Goal: Transaction & Acquisition: Complete application form

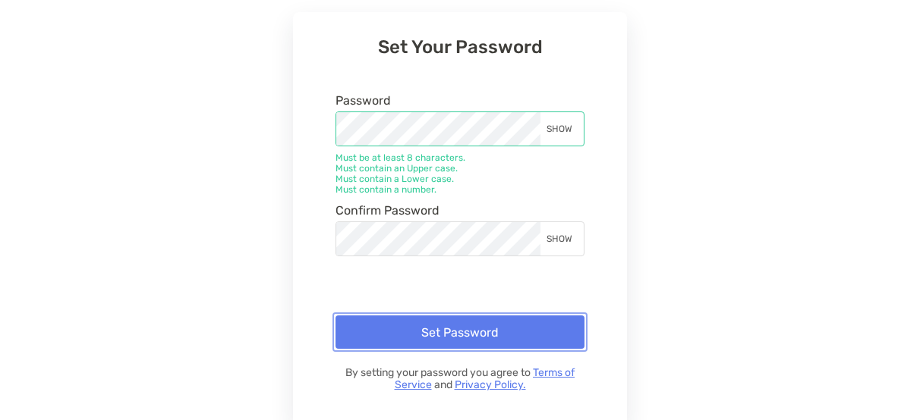
click at [463, 334] on button "Set Password" at bounding box center [459, 332] width 249 height 33
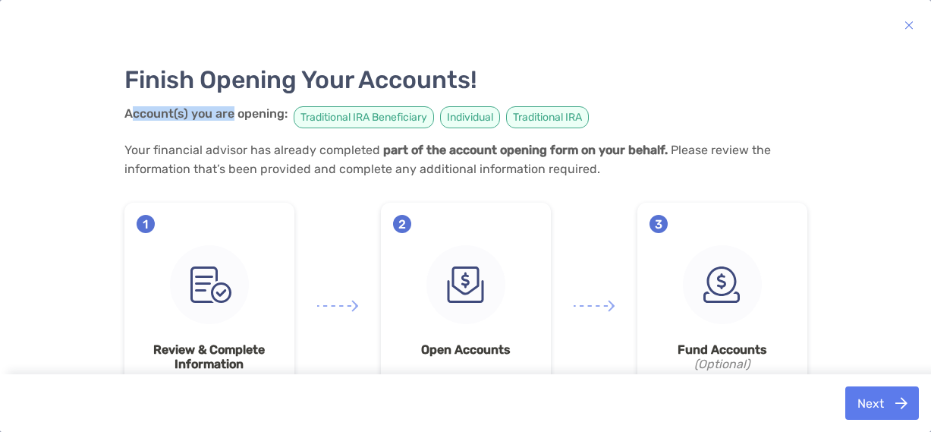
drag, startPoint x: 124, startPoint y: 115, endPoint x: 226, endPoint y: 115, distance: 102.5
click at [226, 115] on strong "Account(s) you are opening:" at bounding box center [205, 113] width 163 height 14
drag, startPoint x: 226, startPoint y: 115, endPoint x: 184, endPoint y: 147, distance: 53.1
click at [184, 147] on p "Your financial advisor has already completed part of the account opening form o…" at bounding box center [465, 159] width 683 height 38
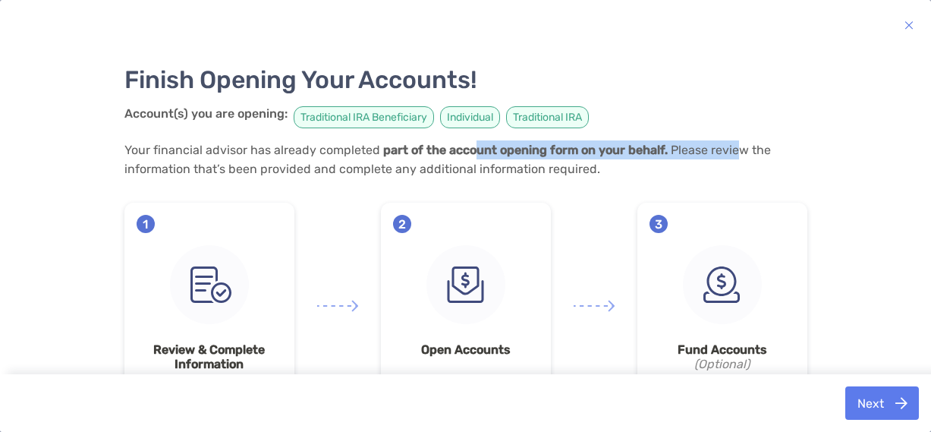
drag, startPoint x: 476, startPoint y: 152, endPoint x: 724, endPoint y: 153, distance: 248.2
click at [724, 153] on p "Your financial advisor has already completed part of the account opening form o…" at bounding box center [465, 159] width 683 height 38
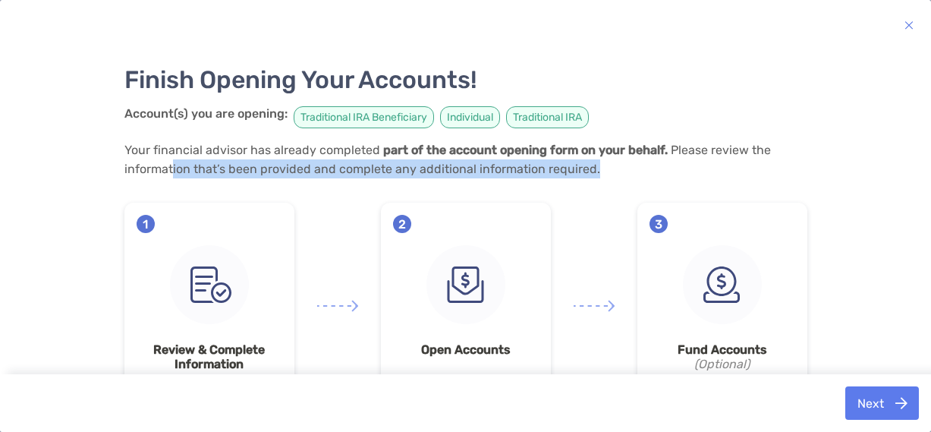
drag, startPoint x: 201, startPoint y: 173, endPoint x: 594, endPoint y: 169, distance: 392.4
click at [594, 169] on p "Your financial advisor has already completed part of the account opening form o…" at bounding box center [465, 159] width 683 height 38
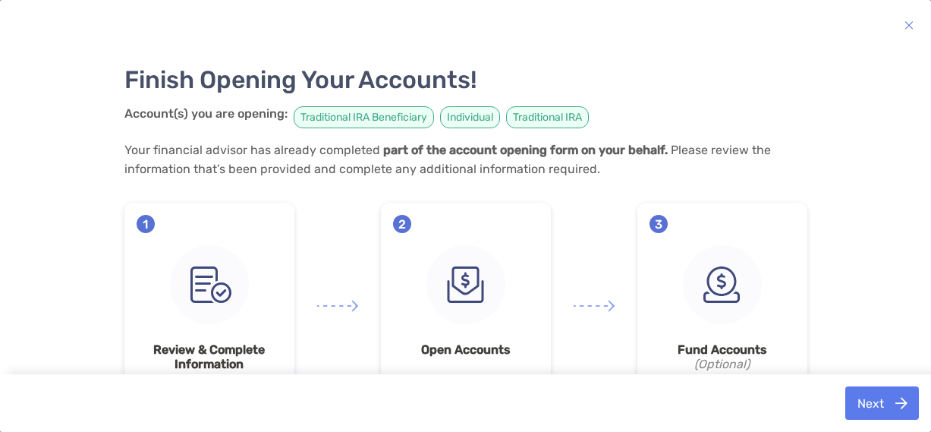
click at [313, 118] on span "Traditional IRA Beneficiary" at bounding box center [364, 117] width 140 height 22
drag, startPoint x: 412, startPoint y: 118, endPoint x: 320, endPoint y: 117, distance: 92.6
click at [320, 117] on span "Traditional IRA Beneficiary" at bounding box center [364, 117] width 140 height 22
drag, startPoint x: 320, startPoint y: 117, endPoint x: 472, endPoint y: 114, distance: 152.6
click at [472, 114] on span "Individual" at bounding box center [470, 117] width 60 height 22
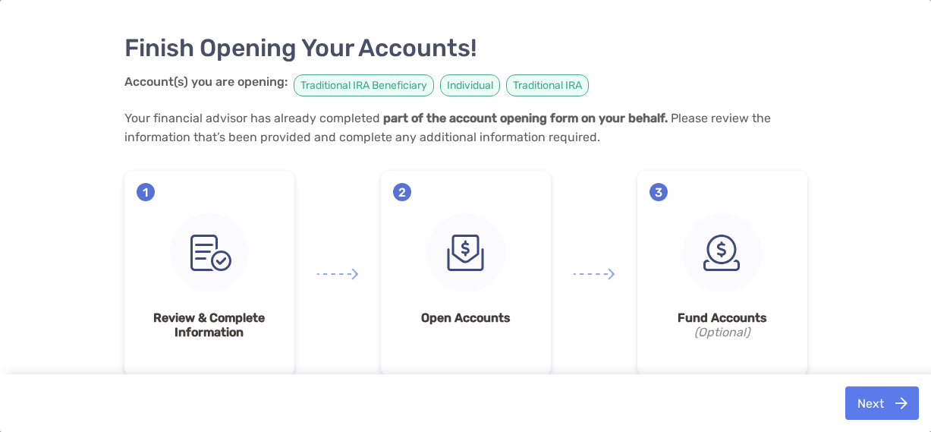
scroll to position [49, 0]
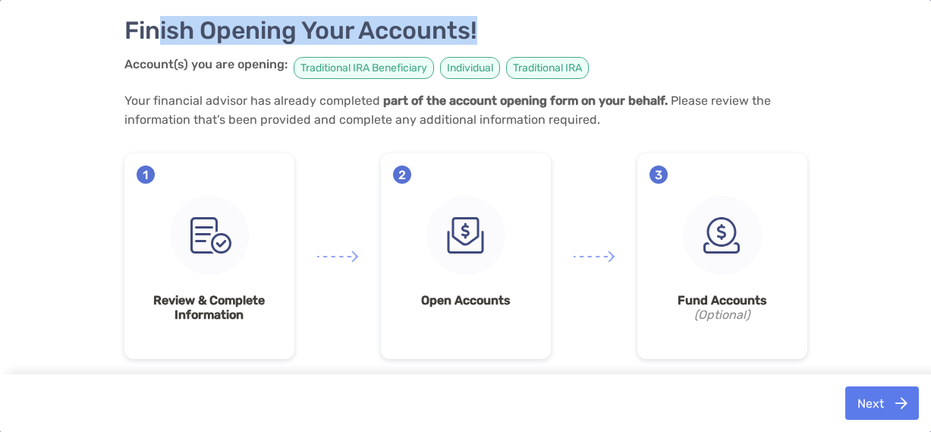
drag, startPoint x: 153, startPoint y: 25, endPoint x: 566, endPoint y: 30, distance: 412.9
click at [566, 30] on h3 "Finish Opening Your Accounts!" at bounding box center [465, 30] width 683 height 29
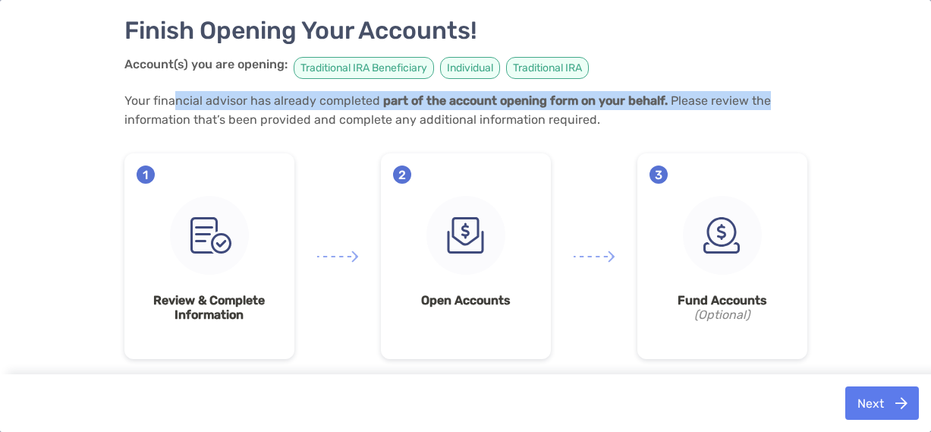
drag, startPoint x: 169, startPoint y: 98, endPoint x: 757, endPoint y: 101, distance: 587.4
click at [757, 101] on p "Your financial advisor has already completed part of the account opening form o…" at bounding box center [465, 110] width 683 height 38
click at [859, 398] on button "Next" at bounding box center [882, 402] width 74 height 33
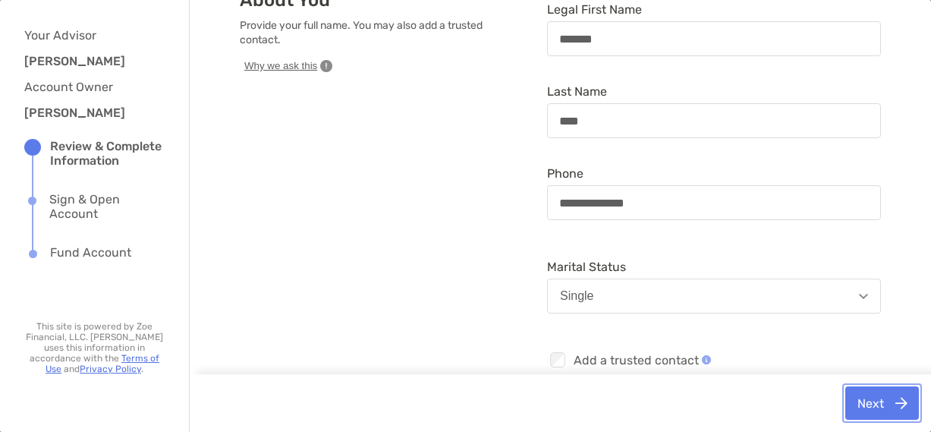
scroll to position [87, 0]
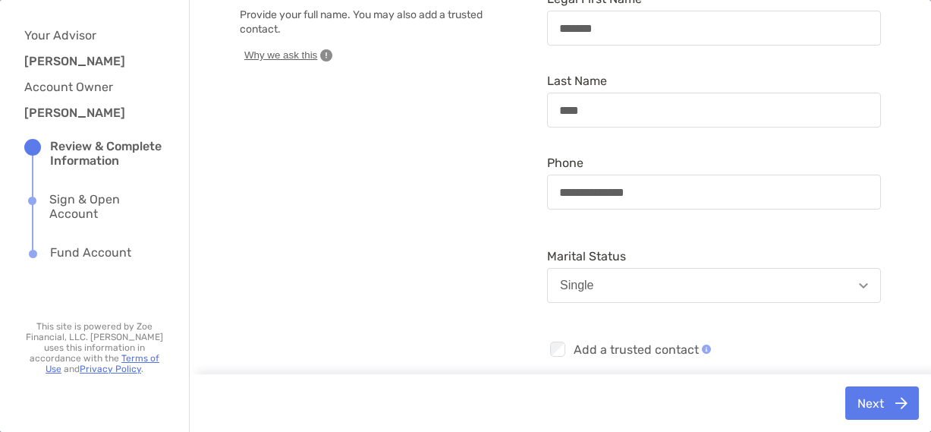
click at [280, 49] on span "Why we ask this" at bounding box center [280, 56] width 73 height 14
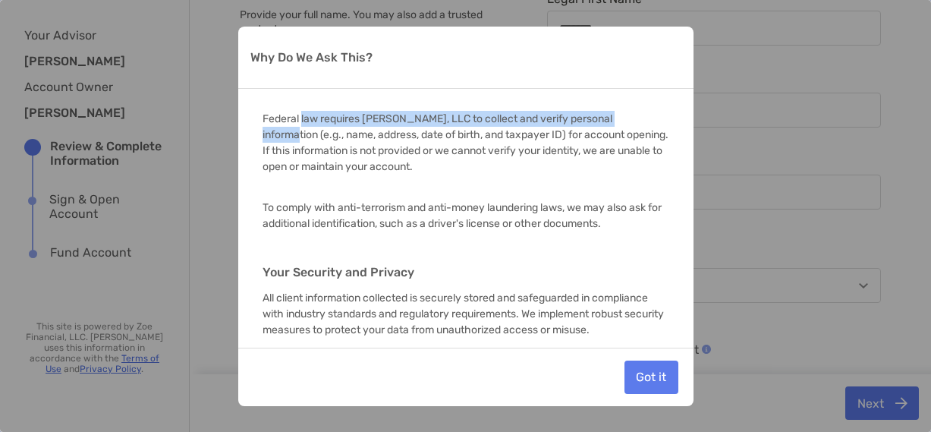
drag, startPoint x: 302, startPoint y: 118, endPoint x: 634, endPoint y: 118, distance: 332.4
click at [634, 118] on p "Federal law requires Zoe Securities, LLC to collect and verify personal informa…" at bounding box center [466, 143] width 407 height 64
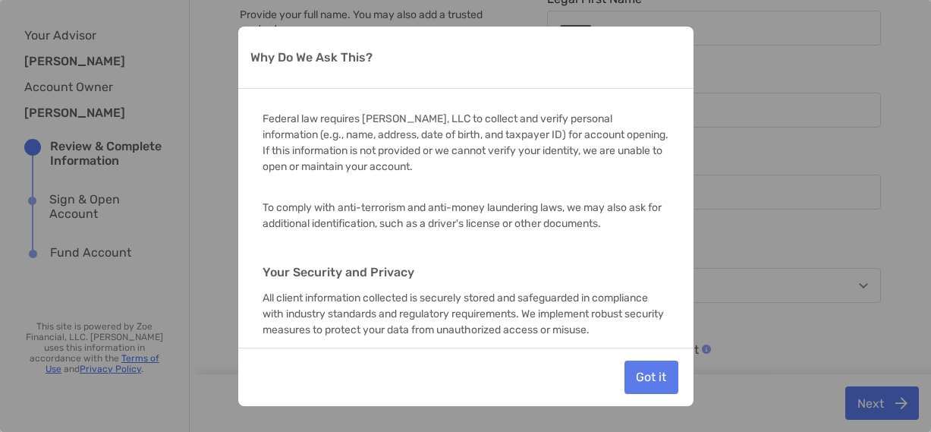
drag, startPoint x: 634, startPoint y: 118, endPoint x: 568, endPoint y: 135, distance: 68.8
click at [568, 135] on p "Federal law requires Zoe Securities, LLC to collect and verify personal informa…" at bounding box center [466, 143] width 407 height 64
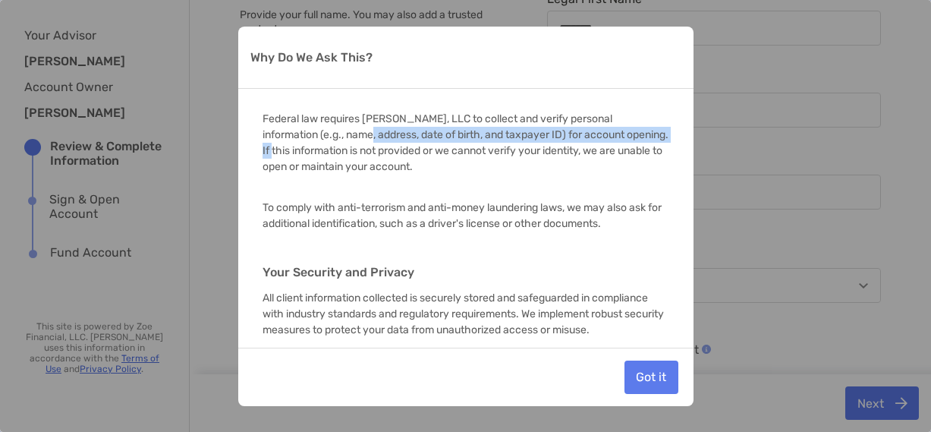
drag, startPoint x: 307, startPoint y: 136, endPoint x: 625, endPoint y: 131, distance: 318.8
click at [625, 131] on p "Federal law requires Zoe Securities, LLC to collect and verify personal informa…" at bounding box center [466, 143] width 407 height 64
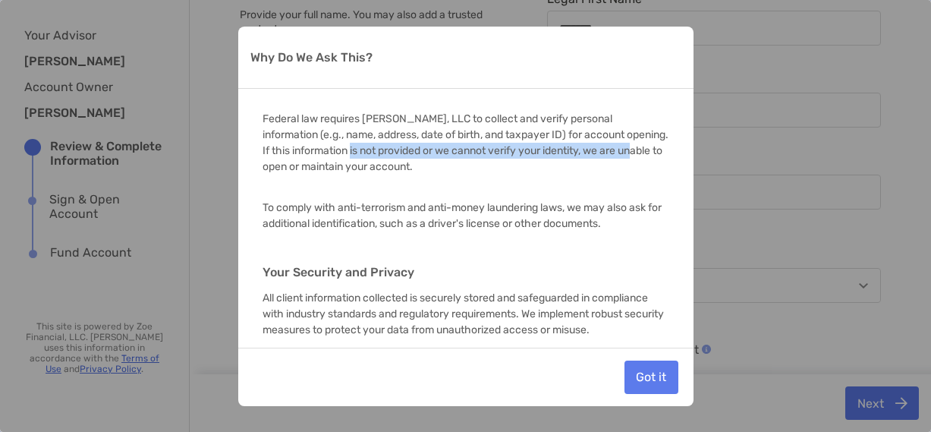
drag, startPoint x: 321, startPoint y: 150, endPoint x: 605, endPoint y: 153, distance: 283.9
click at [605, 153] on p "Federal law requires Zoe Securities, LLC to collect and verify personal informa…" at bounding box center [466, 143] width 407 height 64
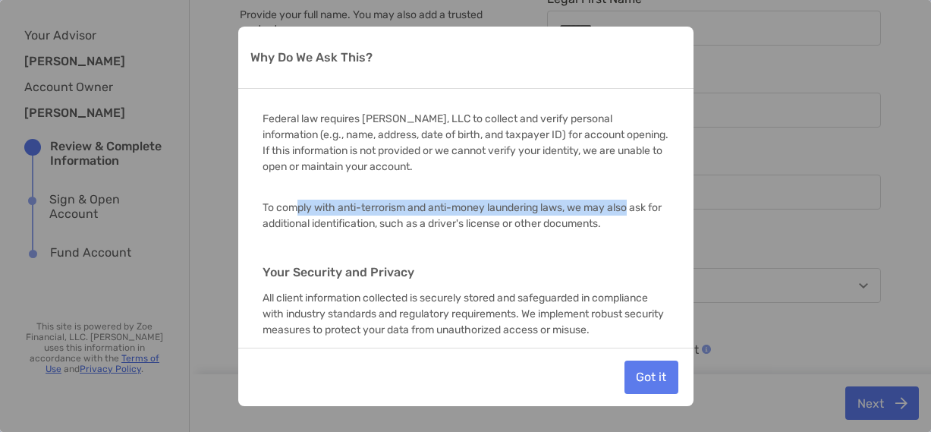
drag, startPoint x: 294, startPoint y: 204, endPoint x: 633, endPoint y: 206, distance: 339.3
click at [633, 206] on p "To comply with anti-terrorism and anti-money laundering laws, we may also ask f…" at bounding box center [466, 216] width 407 height 32
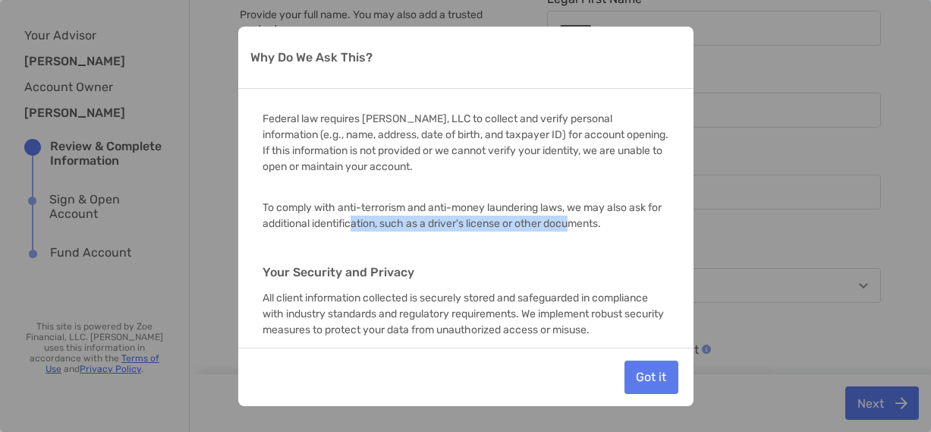
drag, startPoint x: 371, startPoint y: 224, endPoint x: 593, endPoint y: 218, distance: 221.7
click at [593, 218] on p "To comply with anti-terrorism and anti-money laundering laws, we may also ask f…" at bounding box center [466, 216] width 407 height 32
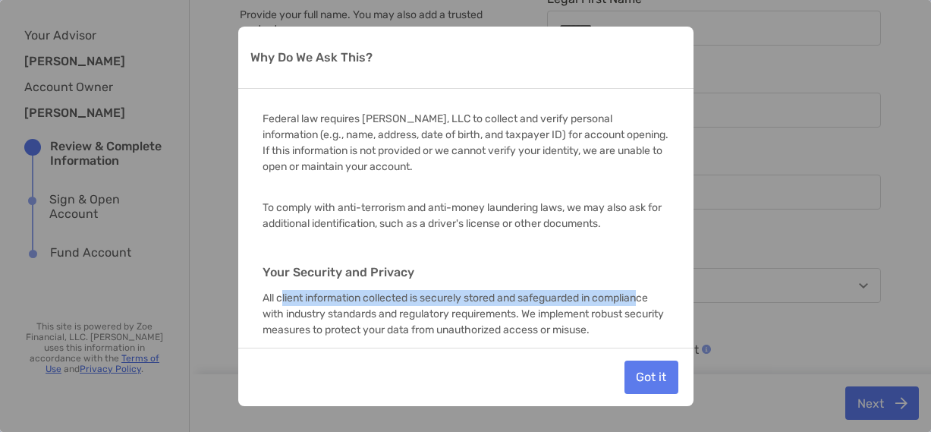
drag, startPoint x: 282, startPoint y: 301, endPoint x: 646, endPoint y: 302, distance: 363.5
click at [646, 301] on p "All client information collected is securely stored and safeguarded in complian…" at bounding box center [466, 314] width 407 height 48
drag, startPoint x: 646, startPoint y: 302, endPoint x: 653, endPoint y: 383, distance: 81.5
click at [653, 383] on button "Got it" at bounding box center [652, 377] width 54 height 33
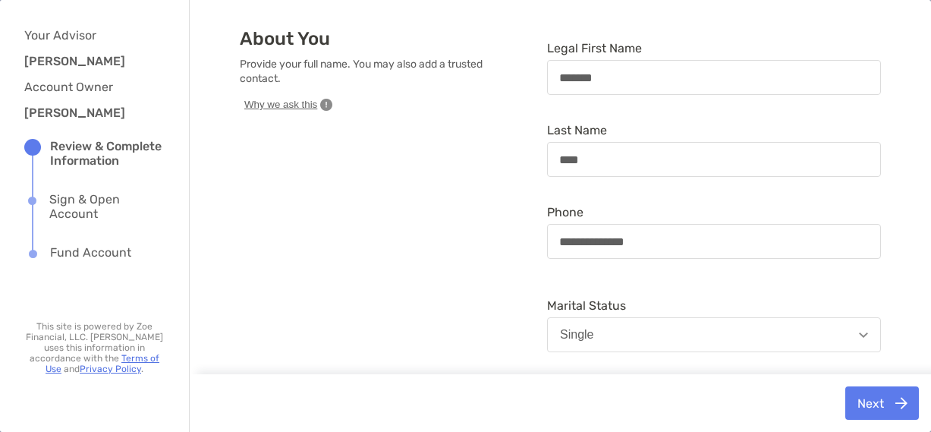
scroll to position [11, 0]
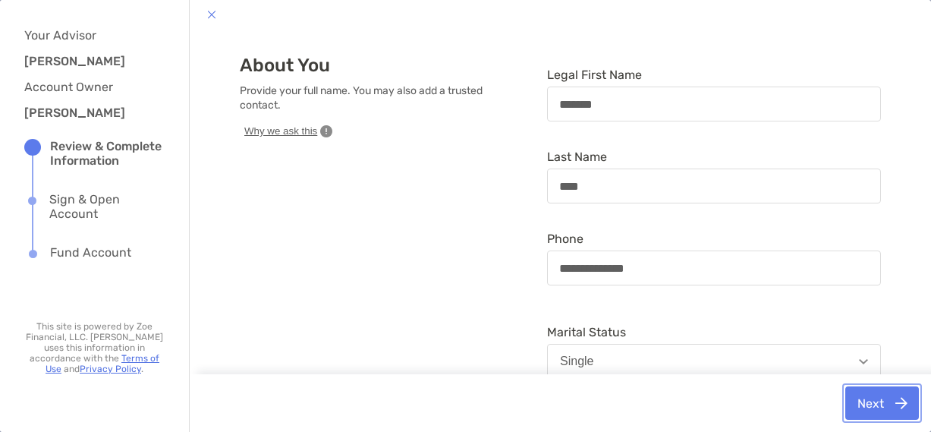
click at [858, 398] on button "Next" at bounding box center [882, 402] width 74 height 33
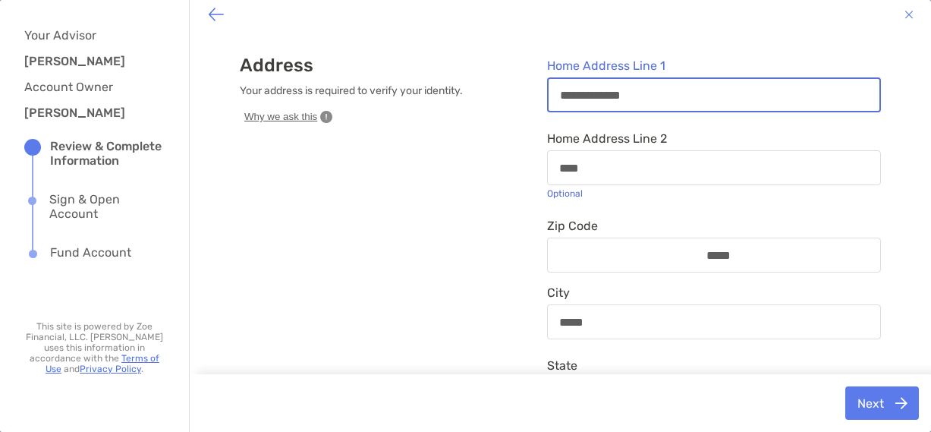
drag, startPoint x: 574, startPoint y: 95, endPoint x: 547, endPoint y: 94, distance: 26.6
click at [549, 94] on input "**********" at bounding box center [714, 95] width 331 height 13
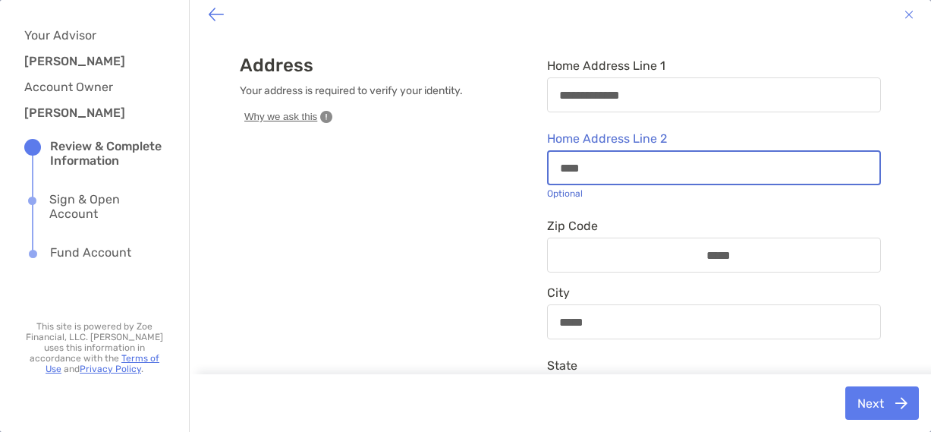
click at [588, 169] on input "****" at bounding box center [714, 168] width 331 height 13
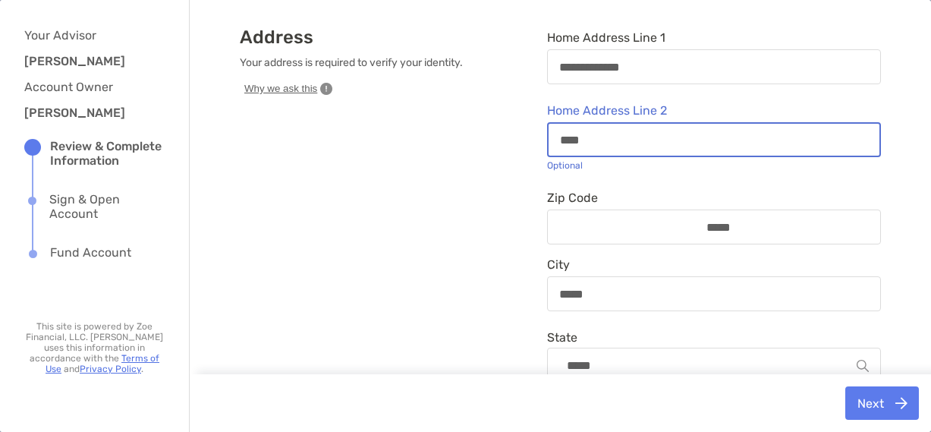
scroll to position [63, 0]
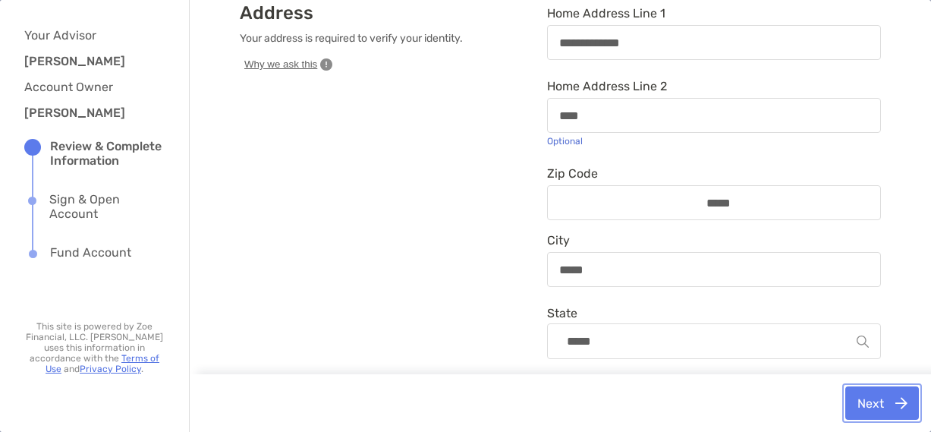
click at [857, 401] on button "Next" at bounding box center [882, 402] width 74 height 33
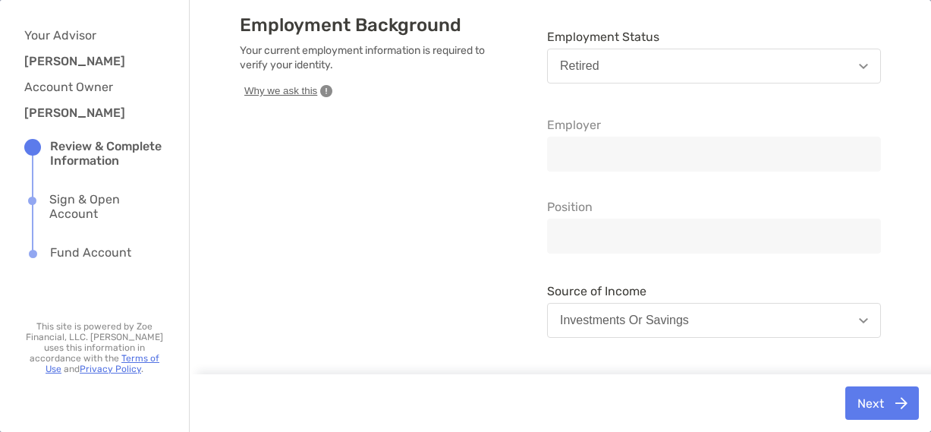
click at [860, 325] on button "Investments or Savings" at bounding box center [714, 320] width 334 height 35
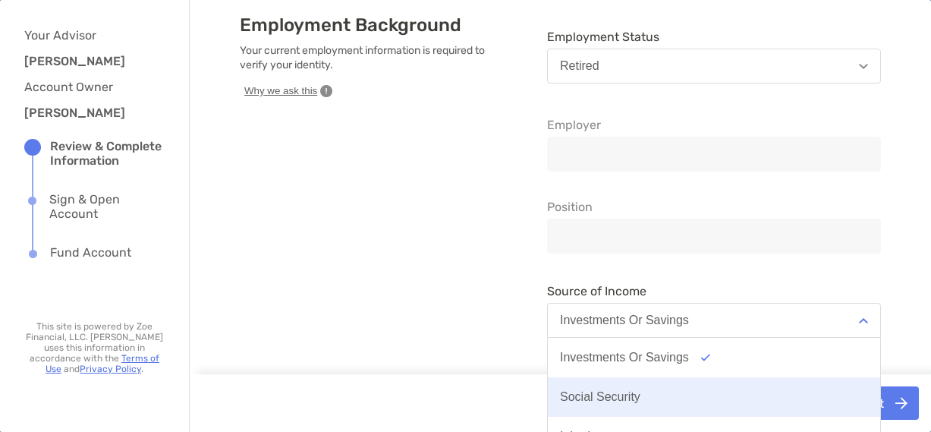
click at [629, 394] on div "Social Security" at bounding box center [600, 397] width 80 height 14
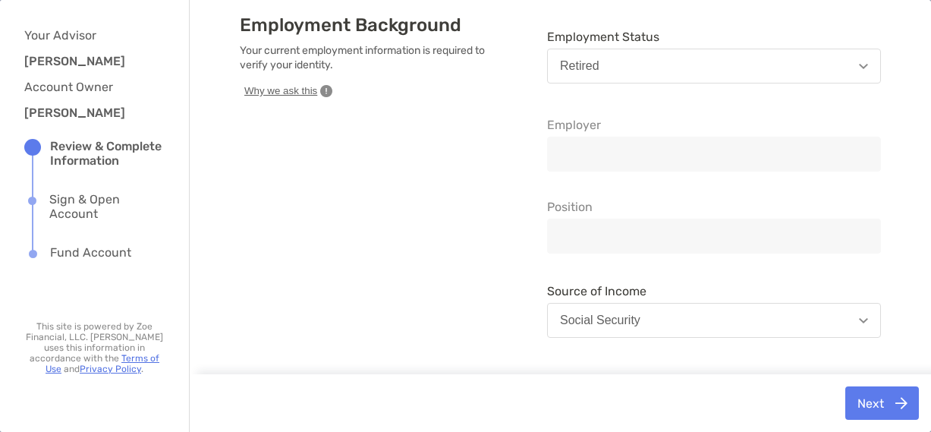
click at [859, 322] on img "button" at bounding box center [863, 320] width 9 height 5
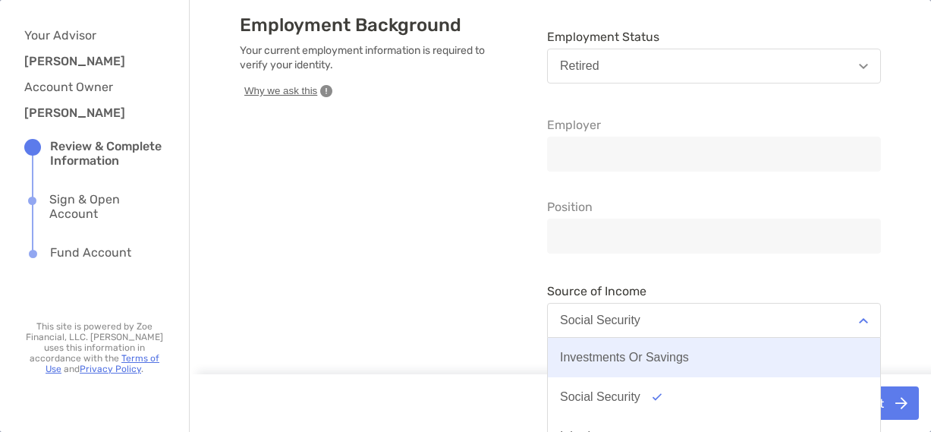
click at [669, 357] on div "Investments or Savings" at bounding box center [624, 358] width 129 height 14
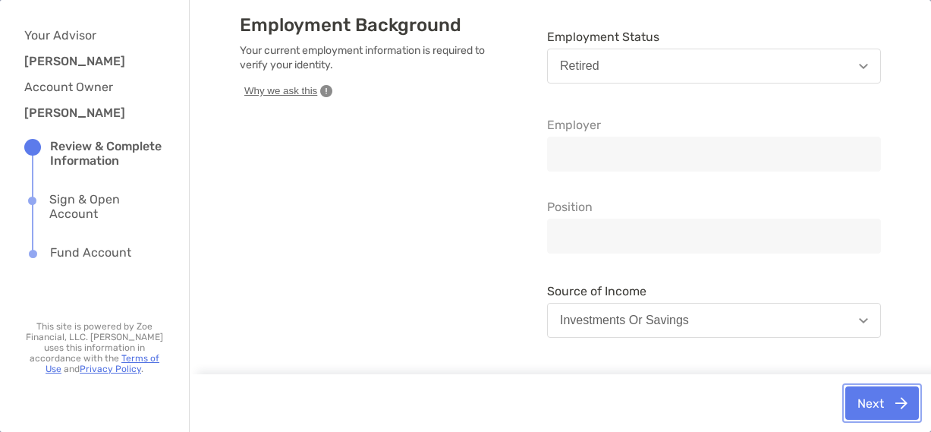
click at [871, 402] on button "Next" at bounding box center [882, 402] width 74 height 33
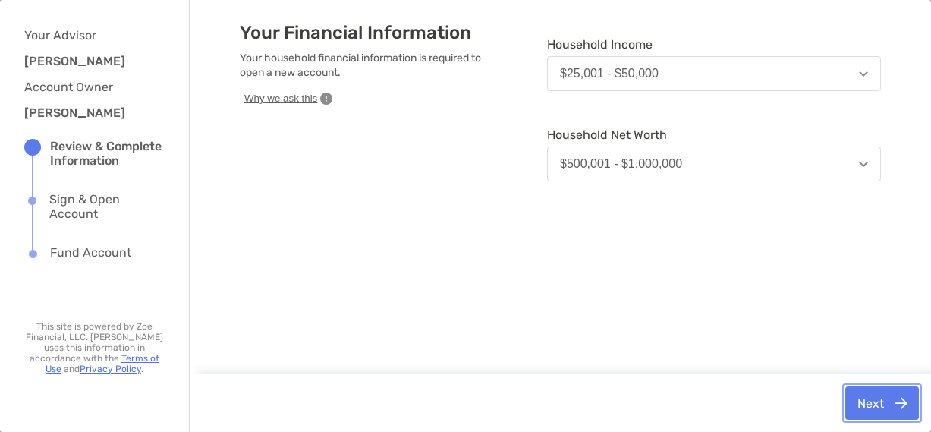
scroll to position [43, 0]
drag, startPoint x: 455, startPoint y: 55, endPoint x: 338, endPoint y: 54, distance: 116.9
click at [338, 54] on p "Your household financial information is required to open a new account." at bounding box center [366, 65] width 253 height 29
drag, startPoint x: 338, startPoint y: 54, endPoint x: 671, endPoint y: 124, distance: 339.7
click at [671, 124] on div "Household Net Worth $500,001 - $1,000,000" at bounding box center [714, 154] width 334 height 66
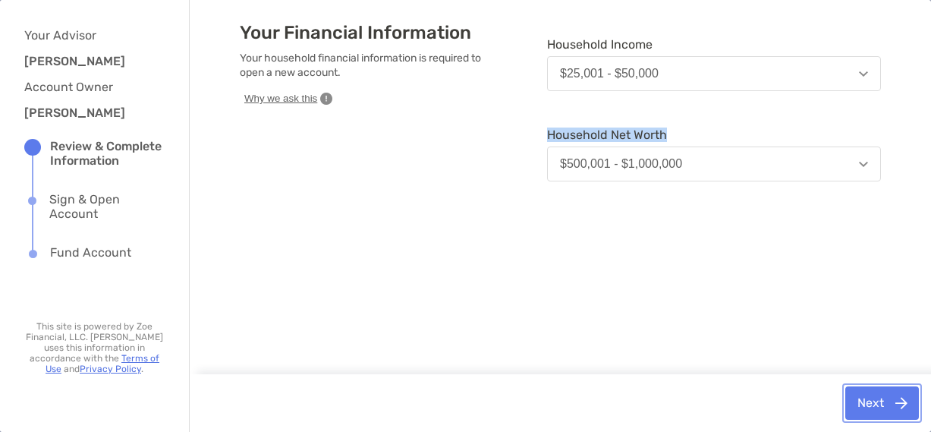
click at [867, 401] on button "Next" at bounding box center [882, 402] width 74 height 33
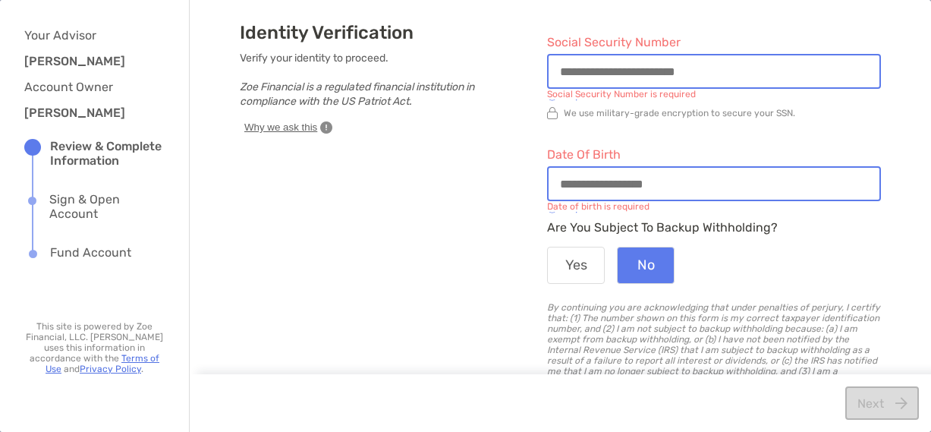
click at [567, 75] on input "Social Security Number" at bounding box center [714, 71] width 331 height 13
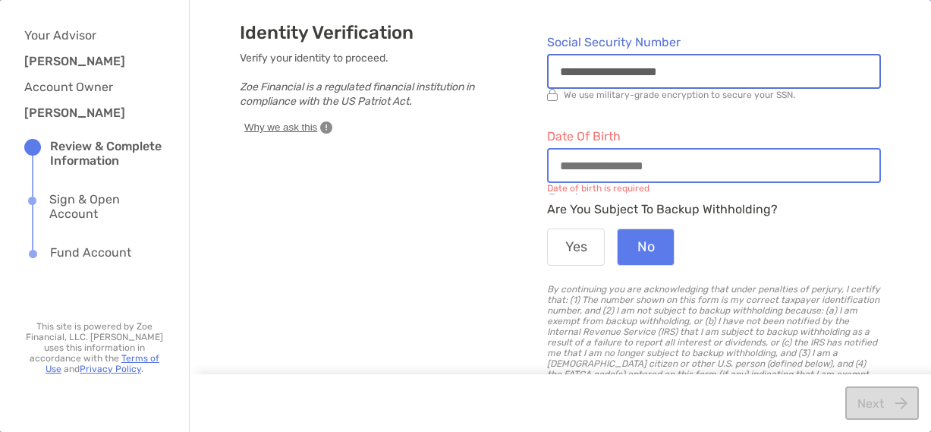
type input "**********"
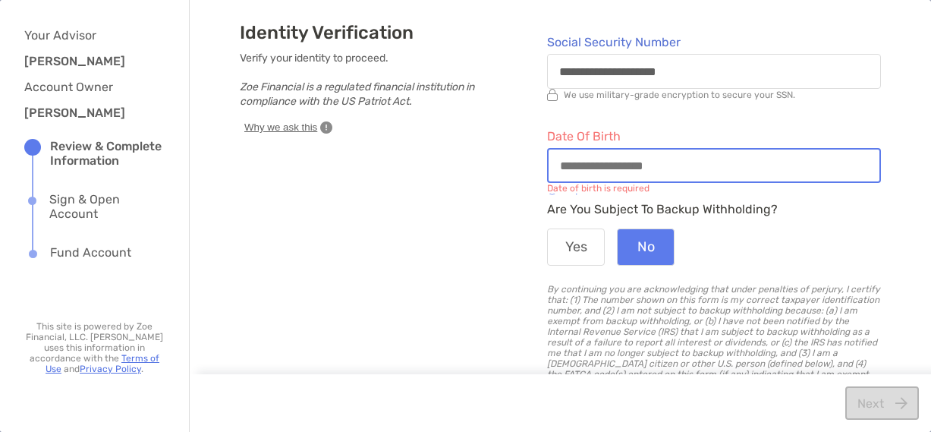
click at [578, 163] on input "Date of Birth" at bounding box center [714, 165] width 331 height 13
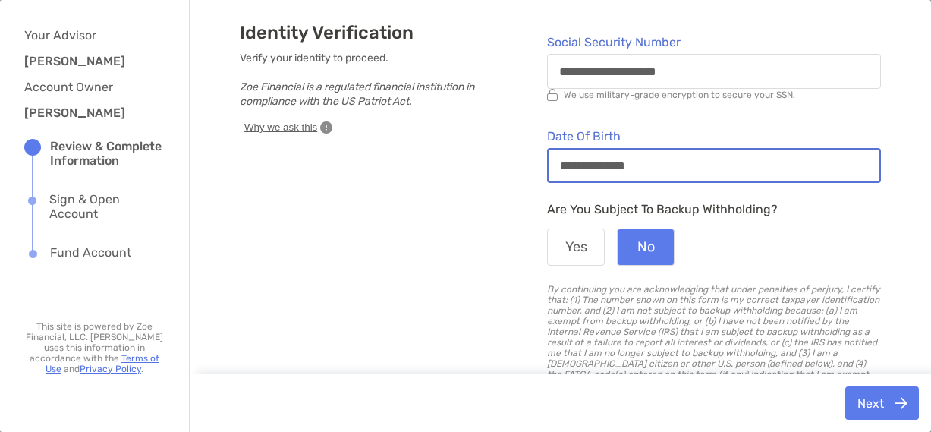
type input "**********"
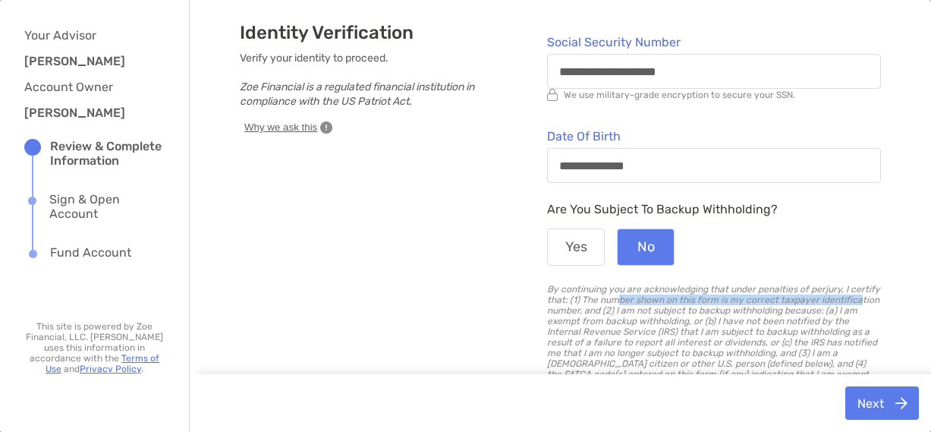
drag, startPoint x: 662, startPoint y: 299, endPoint x: 845, endPoint y: 296, distance: 183.7
click at [845, 296] on p "By continuing you are acknowledging that under penalties of perjury, I certify …" at bounding box center [714, 337] width 334 height 106
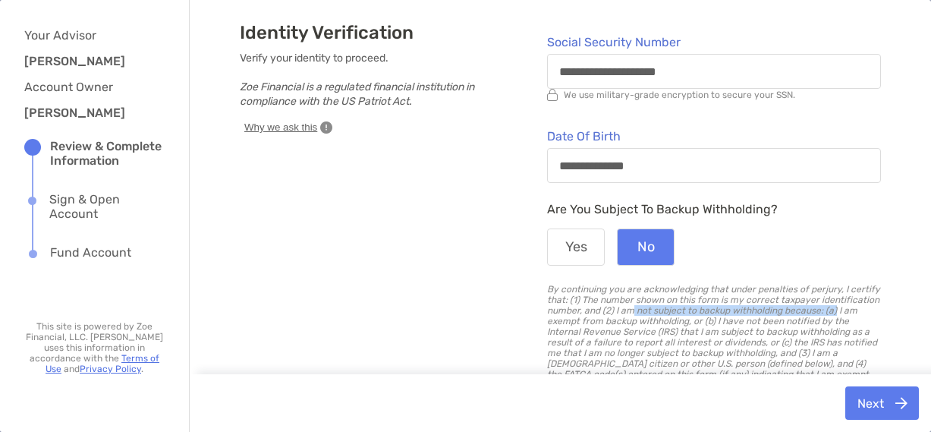
drag, startPoint x: 629, startPoint y: 311, endPoint x: 828, endPoint y: 310, distance: 198.9
click at [828, 310] on p "By continuing you are acknowledging that under penalties of perjury, I certify …" at bounding box center [714, 337] width 334 height 106
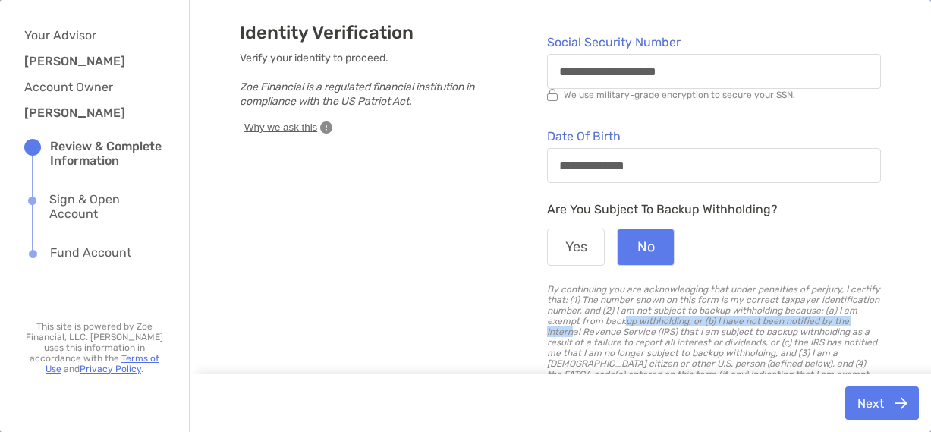
drag, startPoint x: 619, startPoint y: 325, endPoint x: 865, endPoint y: 320, distance: 246.7
click at [865, 320] on p "By continuing you are acknowledging that under penalties of perjury, I certify …" at bounding box center [714, 337] width 334 height 106
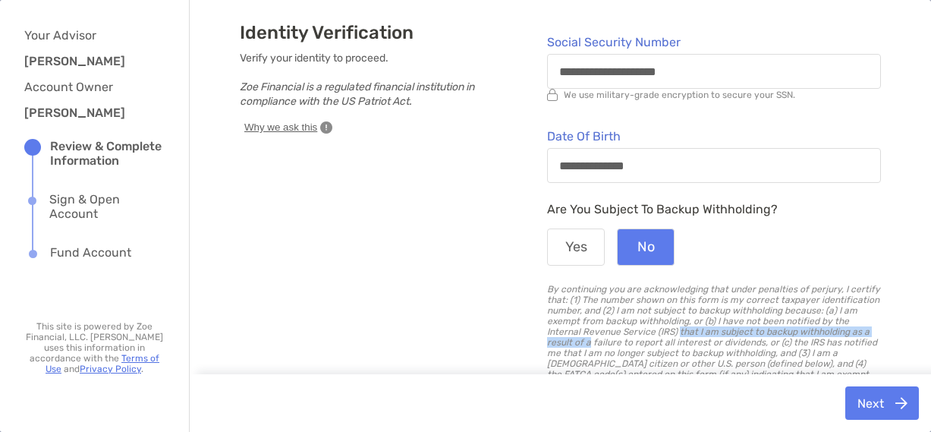
drag, startPoint x: 638, startPoint y: 330, endPoint x: 876, endPoint y: 329, distance: 237.6
click at [876, 329] on div "**********" at bounding box center [560, 232] width 683 height 420
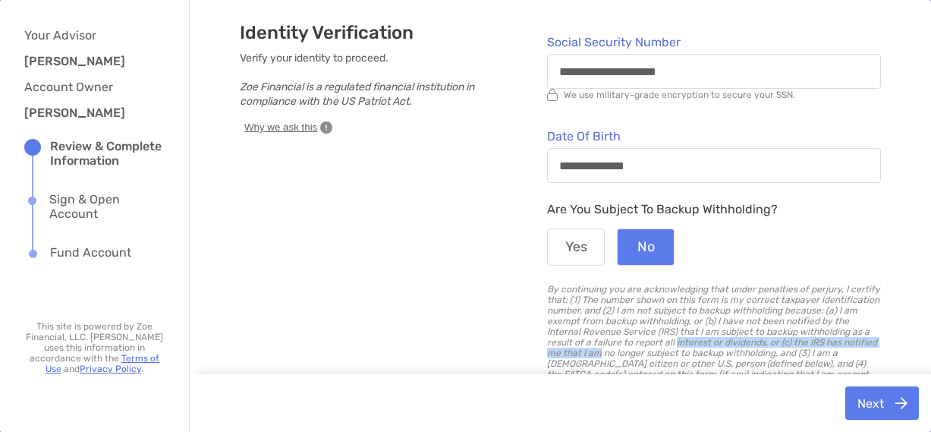
drag, startPoint x: 621, startPoint y: 343, endPoint x: 881, endPoint y: 343, distance: 260.3
click at [881, 343] on div "**********" at bounding box center [560, 232] width 683 height 420
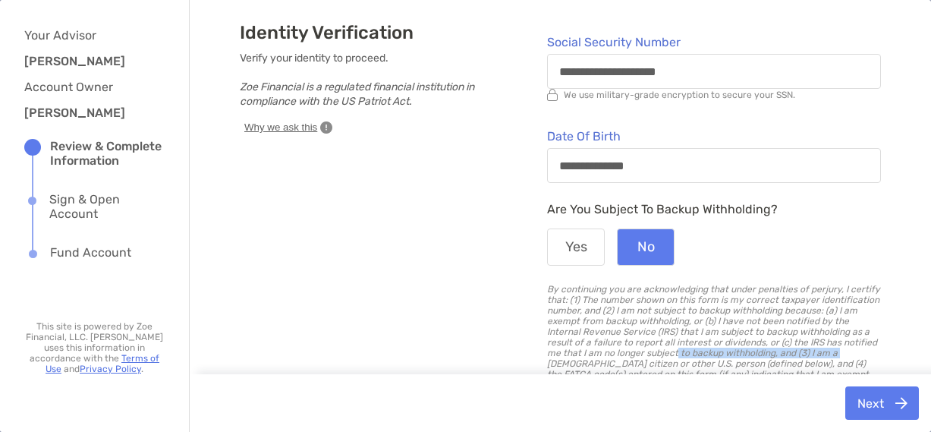
drag, startPoint x: 650, startPoint y: 351, endPoint x: 778, endPoint y: 351, distance: 128.3
click at [778, 351] on p "By continuing you are acknowledging that under penalties of perjury, I certify …" at bounding box center [714, 337] width 334 height 106
click at [859, 403] on button "Next" at bounding box center [882, 402] width 74 height 33
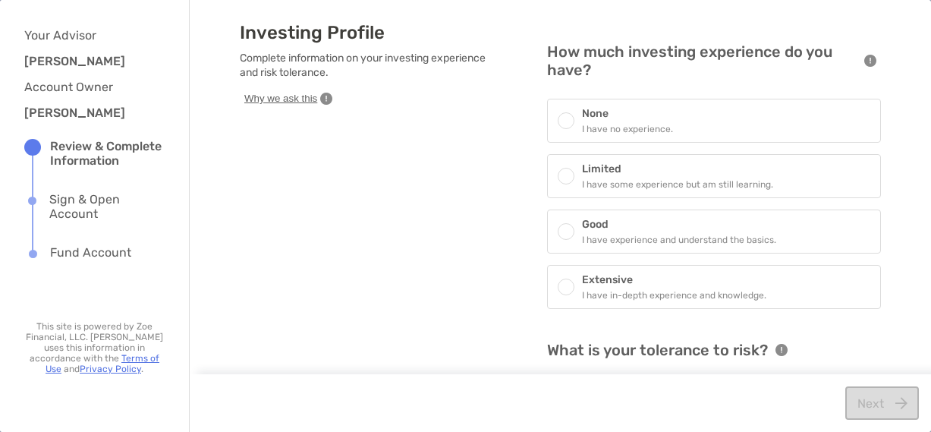
click at [572, 175] on div at bounding box center [570, 176] width 24 height 17
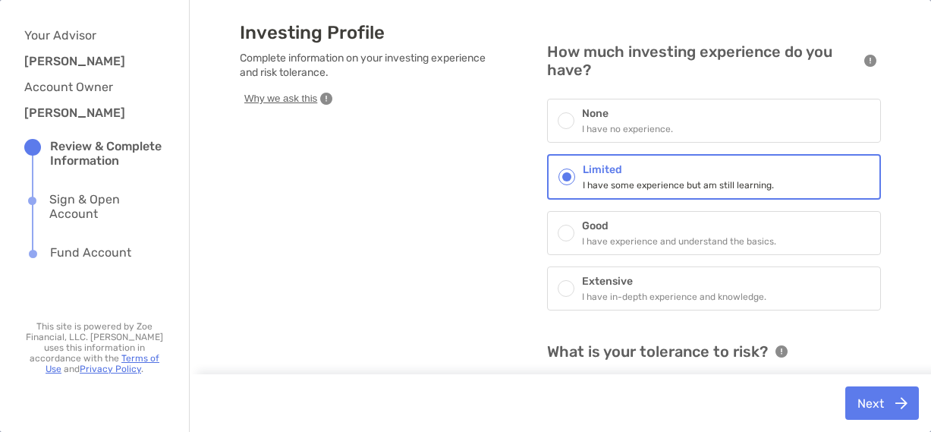
click at [776, 353] on icon "button" at bounding box center [782, 351] width 12 height 12
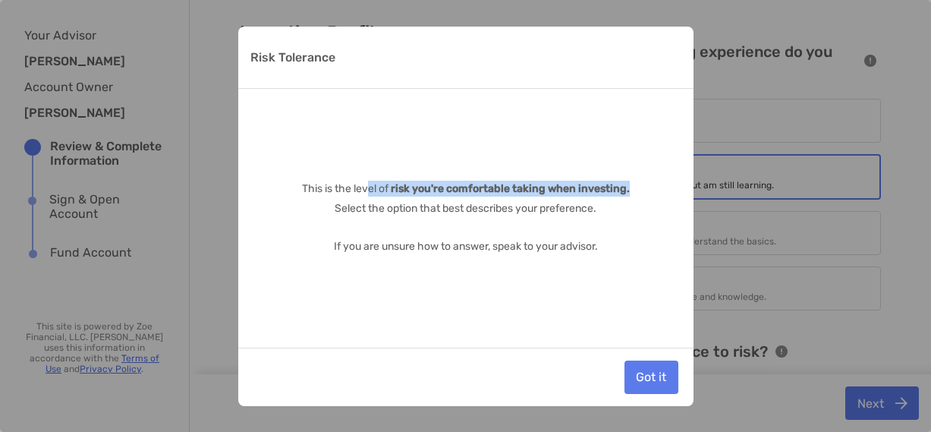
drag, startPoint x: 373, startPoint y: 175, endPoint x: 687, endPoint y: 184, distance: 314.3
click at [687, 184] on div "This is the level of risk you're comfortable taking when investing. Select the …" at bounding box center [465, 218] width 455 height 258
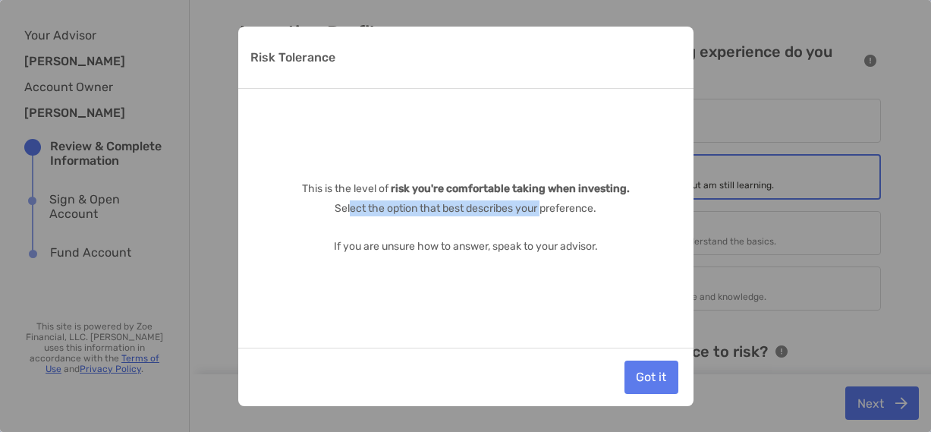
drag, startPoint x: 350, startPoint y: 208, endPoint x: 543, endPoint y: 206, distance: 193.5
click at [543, 206] on p "Select the option that best describes your preference." at bounding box center [466, 208] width 328 height 16
click at [644, 361] on button "Got it" at bounding box center [652, 377] width 54 height 33
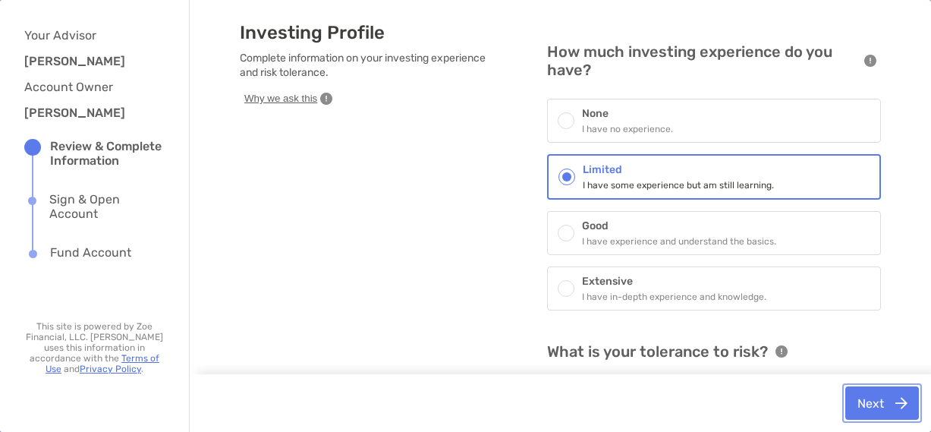
click at [864, 401] on button "Next" at bounding box center [882, 402] width 74 height 33
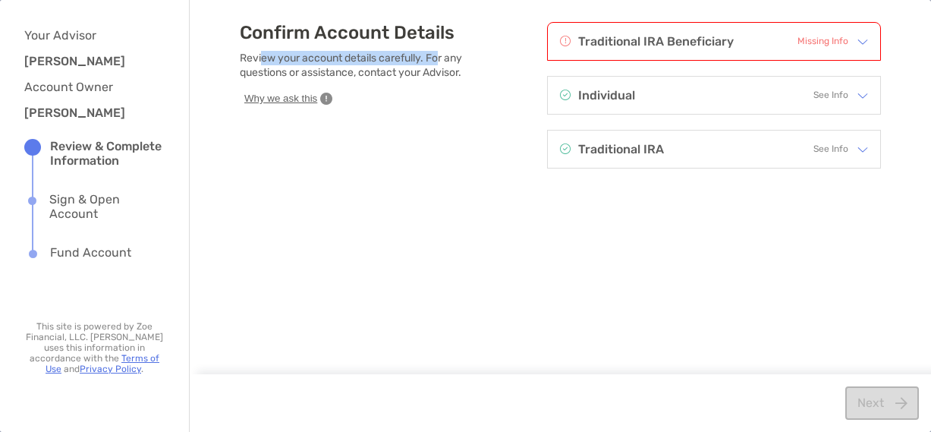
drag, startPoint x: 260, startPoint y: 58, endPoint x: 436, endPoint y: 54, distance: 176.1
click at [436, 54] on p "Review your account details carefully. For any questions or assistance, contact…" at bounding box center [366, 65] width 253 height 29
click at [253, 67] on p "Review your account details carefully. For any questions or assistance, contact…" at bounding box center [366, 65] width 253 height 29
click at [858, 42] on img at bounding box center [863, 41] width 11 height 11
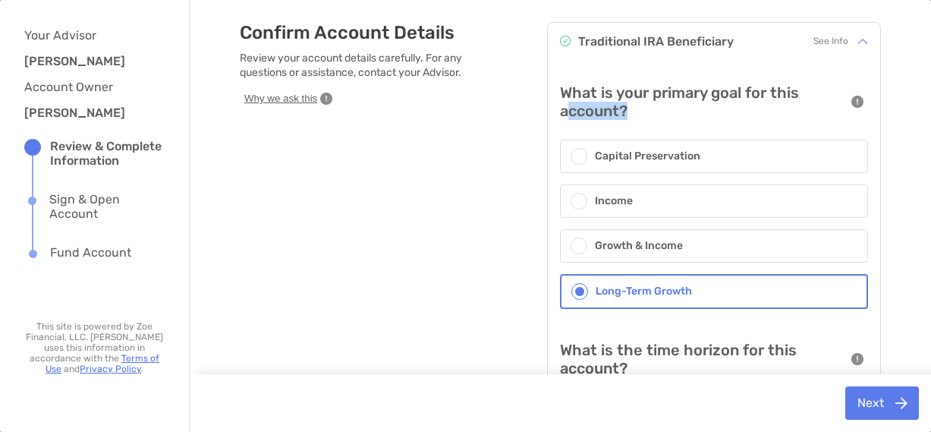
drag, startPoint x: 565, startPoint y: 110, endPoint x: 650, endPoint y: 110, distance: 84.2
click at [650, 110] on h4 "What is your primary goal for this account?" at bounding box center [702, 101] width 284 height 36
drag, startPoint x: 650, startPoint y: 110, endPoint x: 606, endPoint y: 101, distance: 45.0
click at [606, 101] on h4 "What is your primary goal for this account?" at bounding box center [702, 101] width 284 height 36
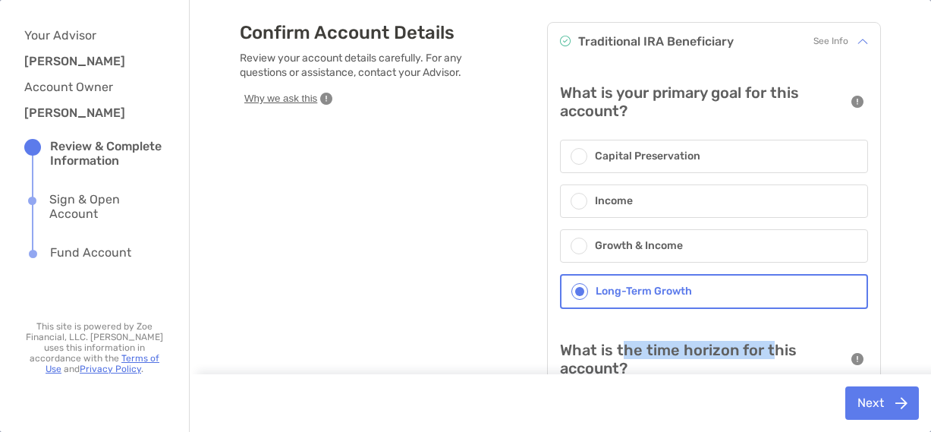
drag, startPoint x: 629, startPoint y: 357, endPoint x: 763, endPoint y: 354, distance: 133.6
click at [763, 354] on h4 "What is the time horizon for this account?" at bounding box center [702, 359] width 284 height 36
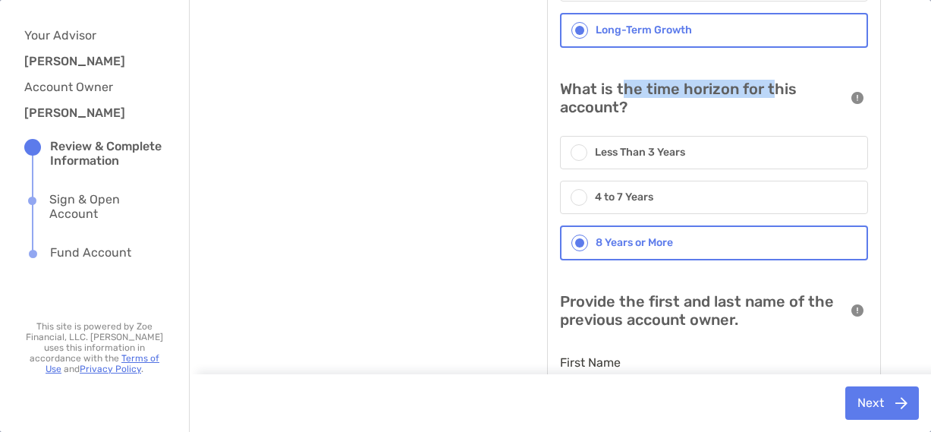
scroll to position [327, 0]
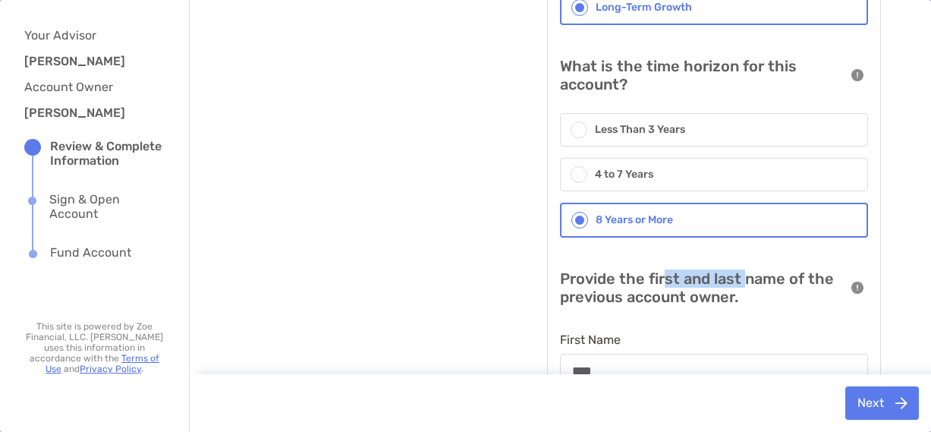
drag, startPoint x: 664, startPoint y: 279, endPoint x: 736, endPoint y: 279, distance: 72.1
click at [736, 279] on h4 "Provide the first and last name of the previous account owner." at bounding box center [702, 287] width 284 height 36
drag, startPoint x: 599, startPoint y: 297, endPoint x: 720, endPoint y: 298, distance: 121.4
click at [720, 298] on h4 "Provide the first and last name of the previous account owner." at bounding box center [702, 287] width 284 height 36
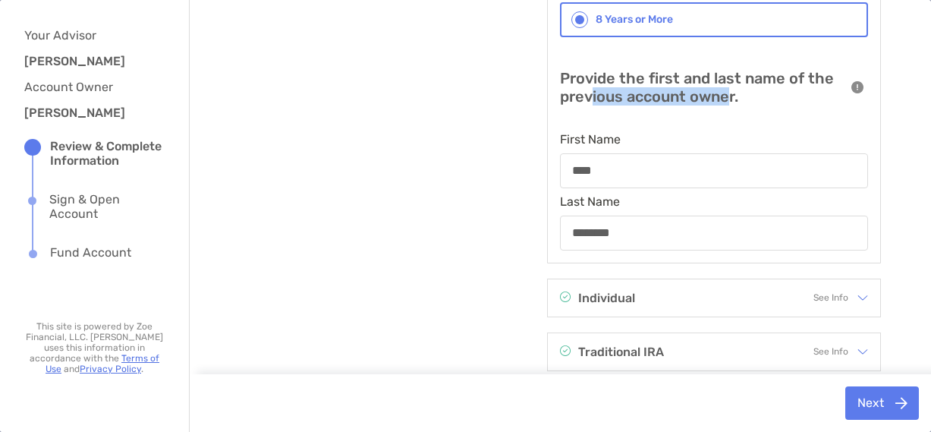
scroll to position [555, 0]
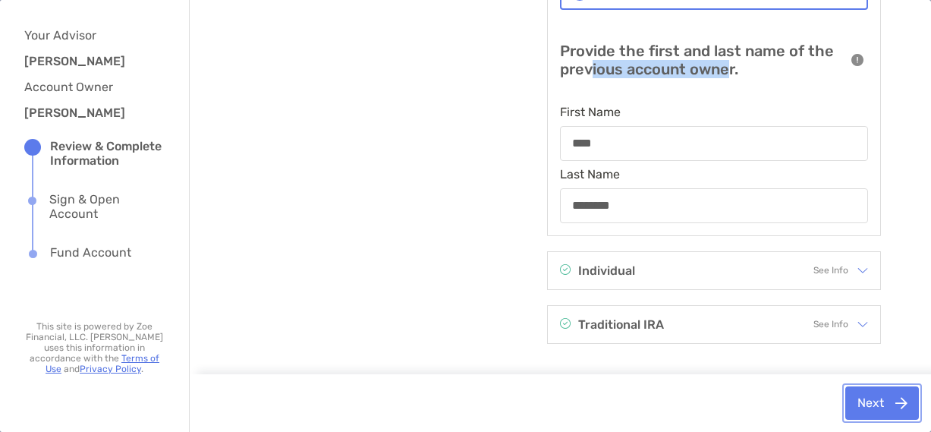
click at [857, 399] on button "Next" at bounding box center [882, 402] width 74 height 33
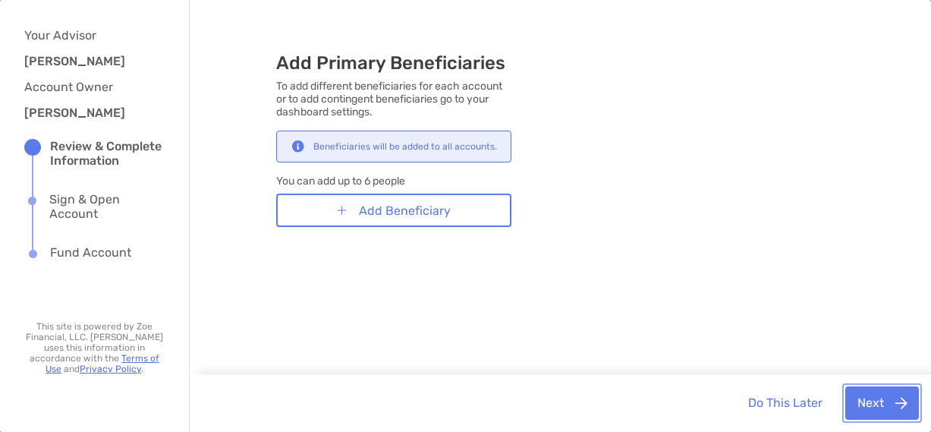
scroll to position [43, 0]
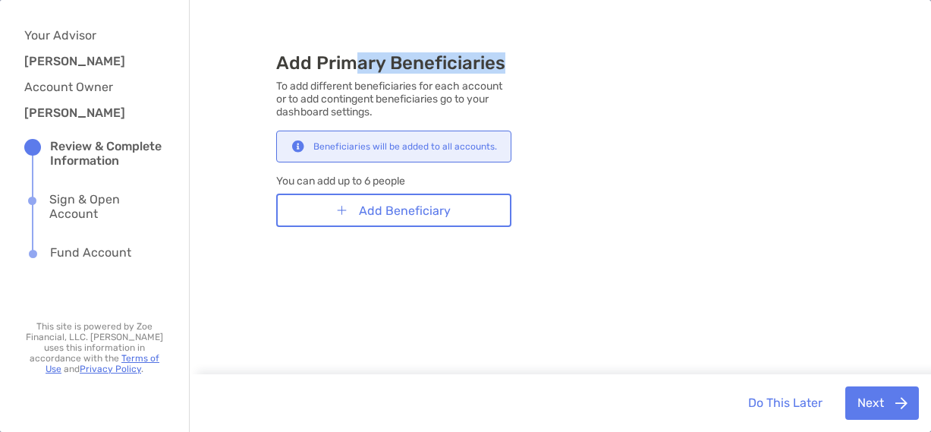
drag, startPoint x: 354, startPoint y: 54, endPoint x: 510, endPoint y: 56, distance: 156.4
click at [510, 56] on h3 "Add Primary Beneficiaries" at bounding box center [393, 62] width 235 height 21
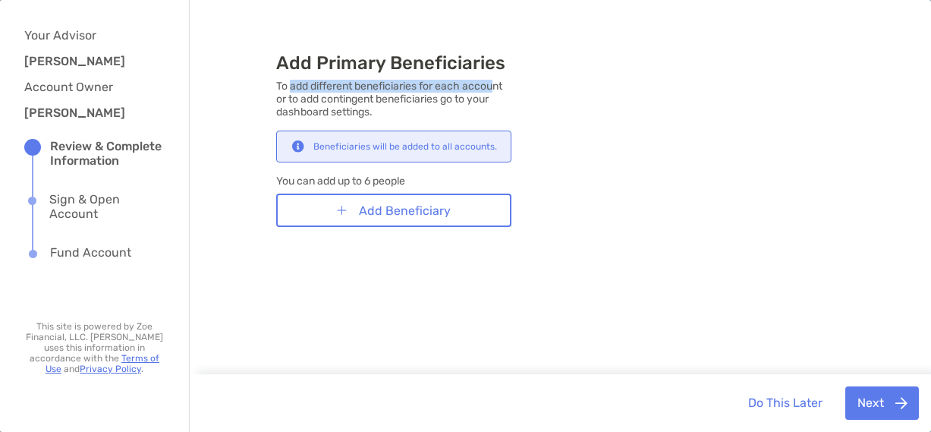
drag, startPoint x: 290, startPoint y: 86, endPoint x: 498, endPoint y: 86, distance: 208.0
click at [498, 86] on p "To add different beneficiaries for each account or to add contingent beneficiar…" at bounding box center [393, 99] width 235 height 39
drag, startPoint x: 314, startPoint y: 100, endPoint x: 473, endPoint y: 99, distance: 158.6
click at [473, 99] on p "To add different beneficiaries for each account or to add contingent beneficiar…" at bounding box center [393, 99] width 235 height 39
drag, startPoint x: 473, startPoint y: 99, endPoint x: 350, endPoint y: 102, distance: 123.0
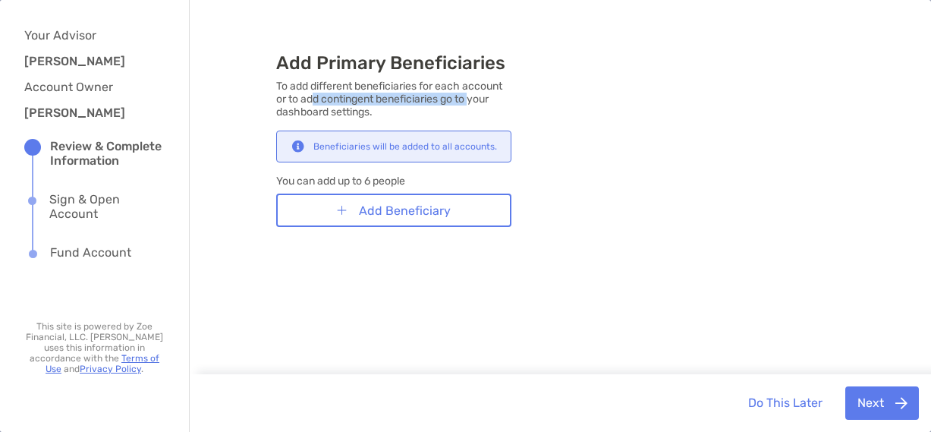
click at [350, 102] on p "To add different beneficiaries for each account or to add contingent beneficiar…" at bounding box center [393, 99] width 235 height 39
drag, startPoint x: 289, startPoint y: 112, endPoint x: 376, endPoint y: 112, distance: 87.3
click at [376, 112] on p "To add different beneficiaries for each account or to add contingent beneficiar…" at bounding box center [393, 99] width 235 height 39
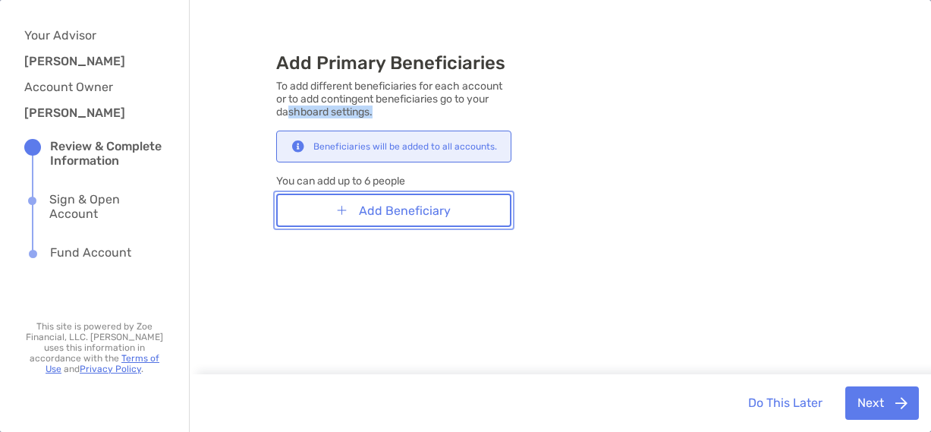
drag, startPoint x: 376, startPoint y: 112, endPoint x: 390, endPoint y: 207, distance: 96.6
click at [390, 207] on button "Add Beneficiary" at bounding box center [393, 210] width 235 height 33
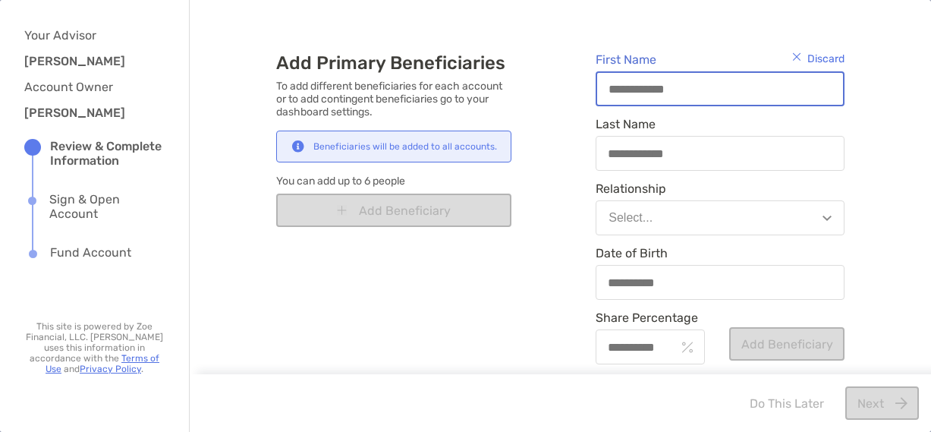
click at [626, 83] on input "First Name" at bounding box center [720, 89] width 246 height 13
type input "*"
type input "**"
type input "***"
type input "****"
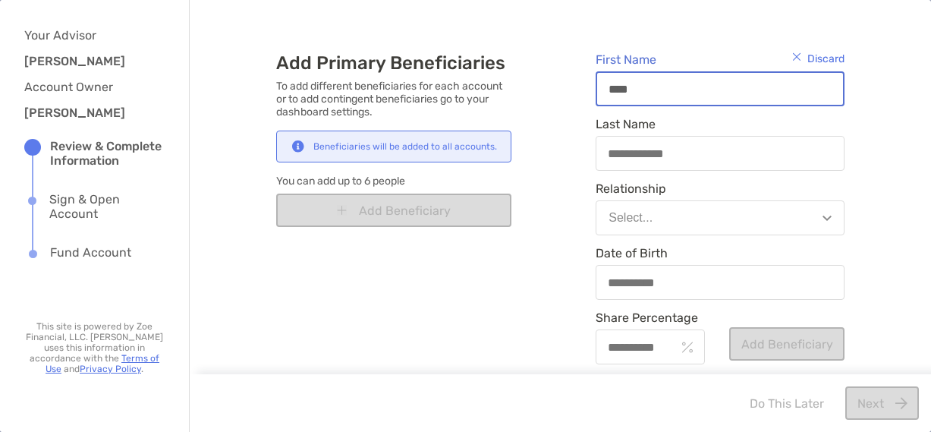
type input "*****"
type input "******"
type input "*******"
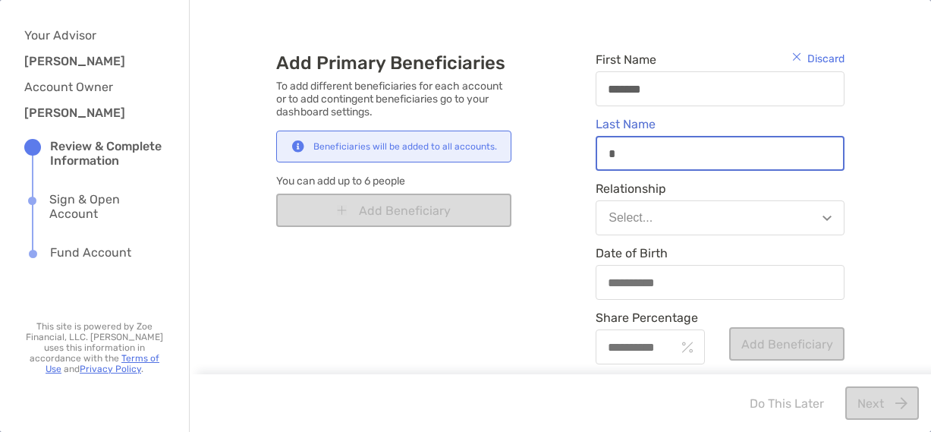
type input "*"
type input "**"
type input "***"
type input "****"
type input "*****"
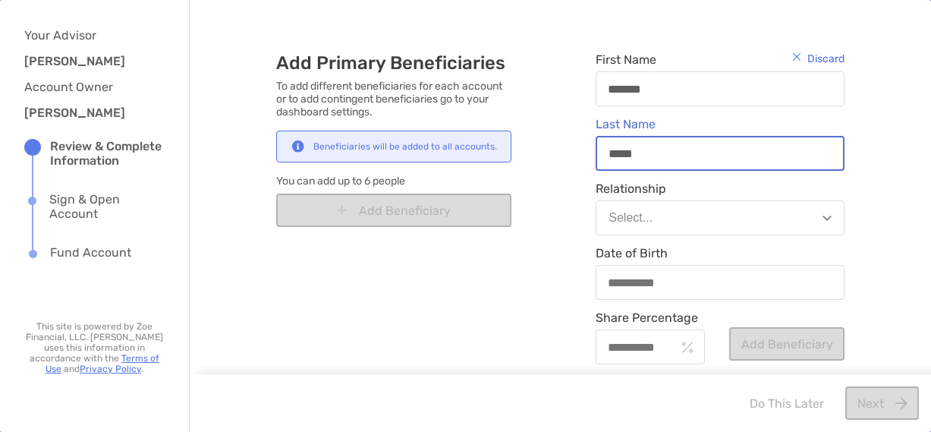
type input "******"
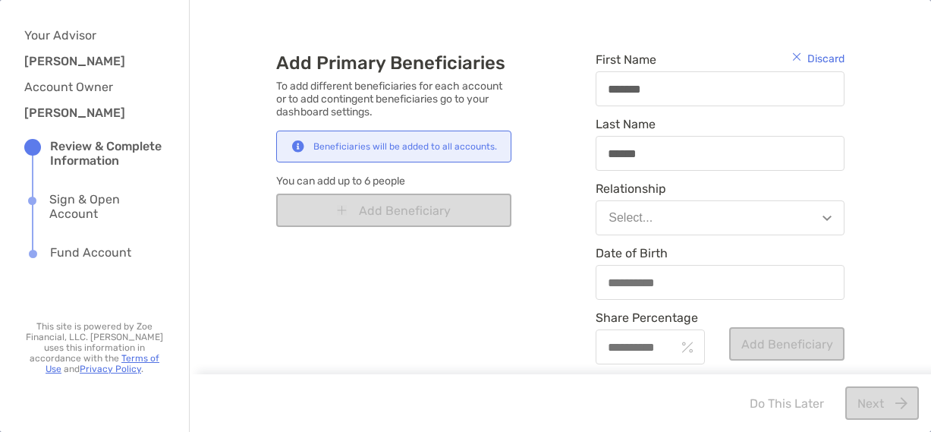
click at [811, 222] on button "Select..." at bounding box center [720, 217] width 249 height 35
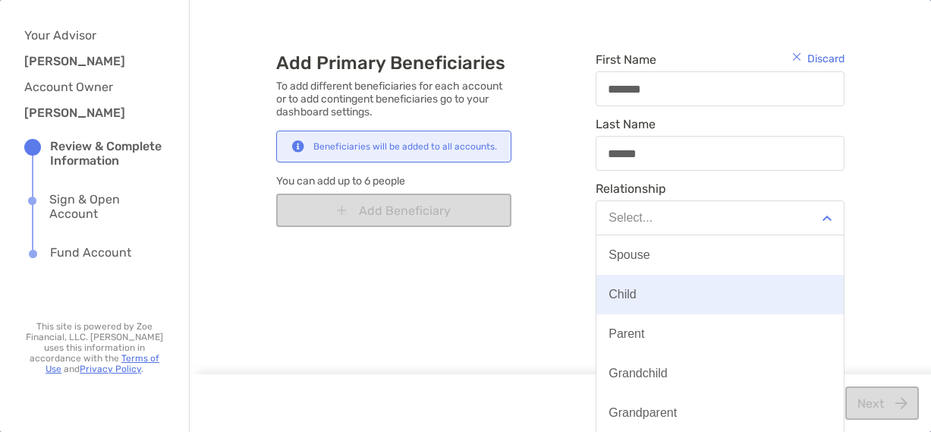
click at [622, 295] on div "Child" at bounding box center [622, 295] width 27 height 14
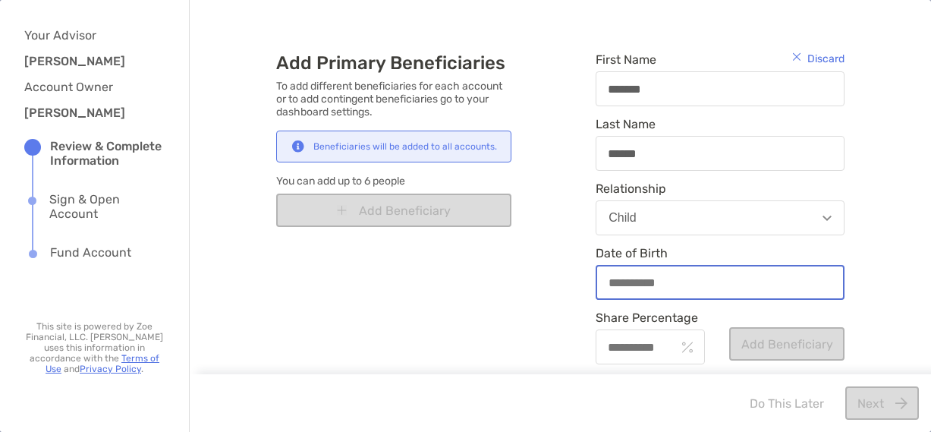
click at [638, 282] on input "Date of Birth" at bounding box center [720, 282] width 246 height 13
type input "**********"
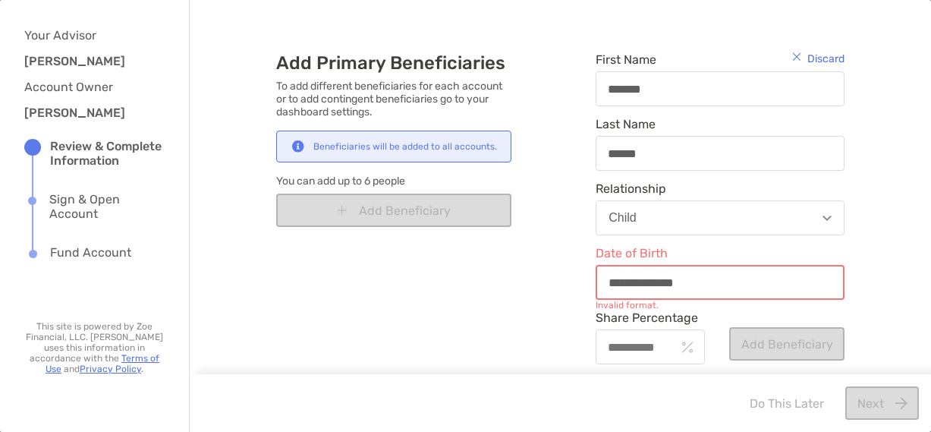
type input "**********"
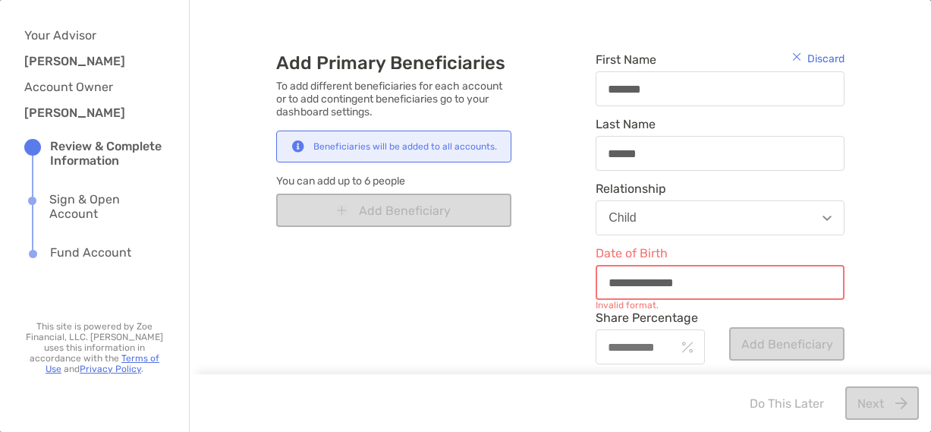
type input "**********"
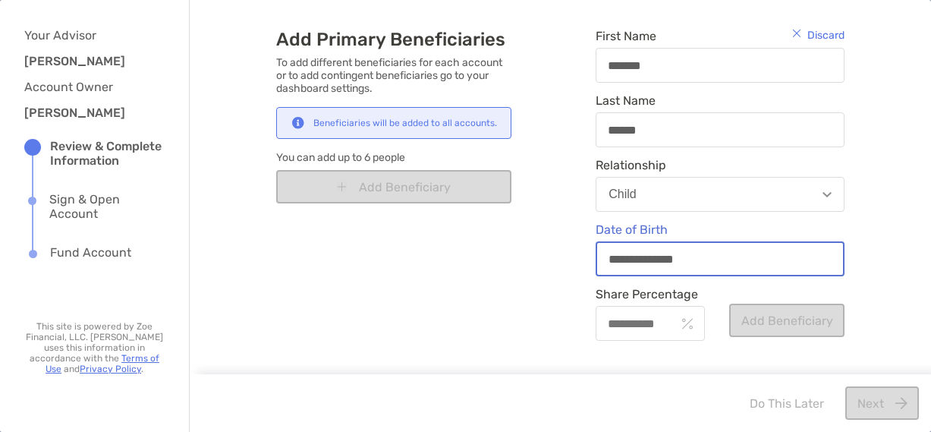
scroll to position [79, 0]
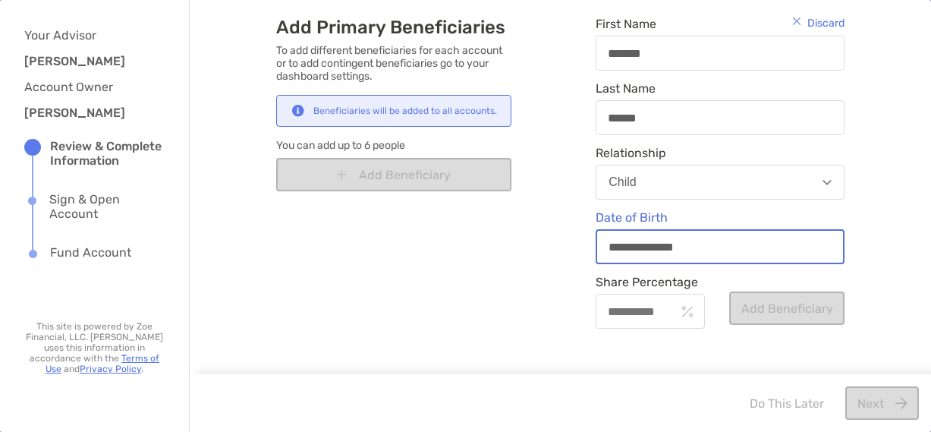
type input "**********"
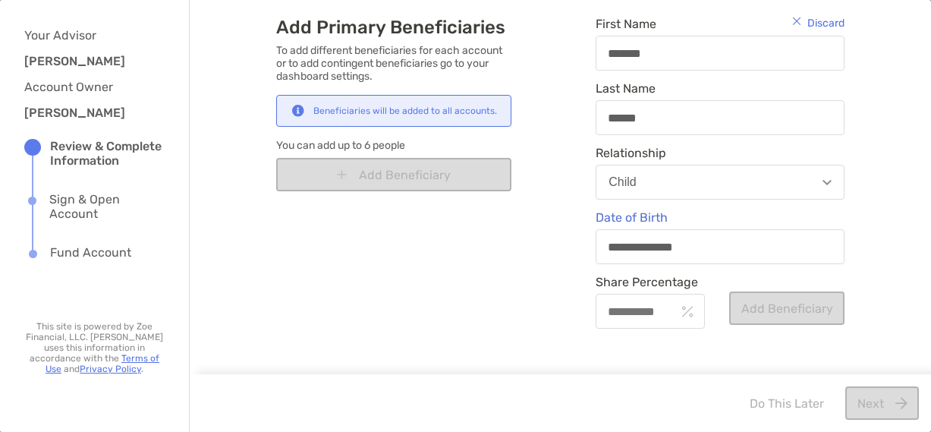
click at [631, 325] on div at bounding box center [650, 311] width 109 height 35
click at [631, 318] on input "Share Percentage" at bounding box center [636, 311] width 78 height 13
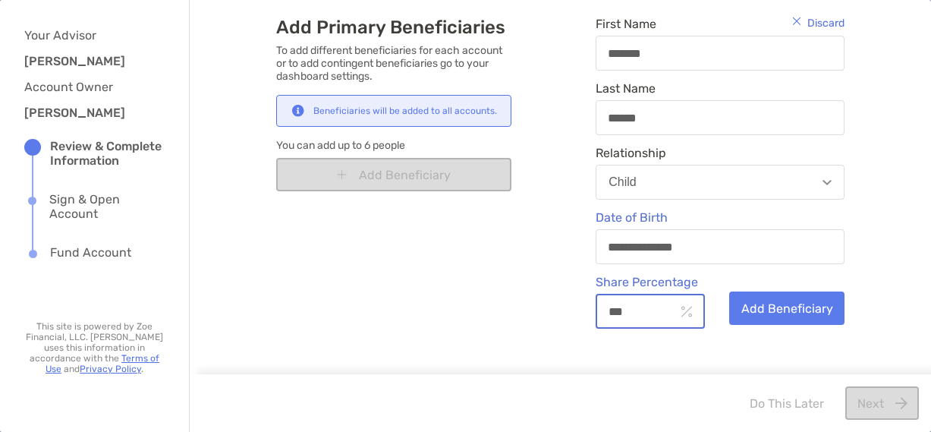
type input "***"
click at [719, 345] on div "**********" at bounding box center [560, 172] width 569 height 373
click at [867, 398] on div "Do This Later Next" at bounding box center [829, 402] width 180 height 33
click at [483, 109] on div "Beneficiaries will be added to all accounts." at bounding box center [405, 110] width 184 height 11
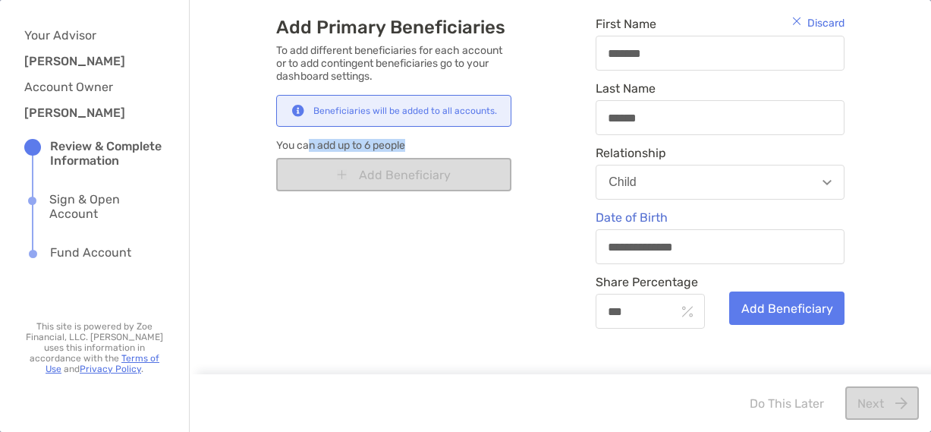
drag, startPoint x: 329, startPoint y: 143, endPoint x: 436, endPoint y: 140, distance: 107.1
click at [436, 140] on span "You can add up to 6 people" at bounding box center [393, 145] width 235 height 13
click at [603, 278] on span "Share Percentage" at bounding box center [650, 282] width 109 height 14
click at [603, 305] on input "***" at bounding box center [636, 311] width 78 height 13
click at [646, 278] on span "Share Percentage" at bounding box center [650, 282] width 109 height 14
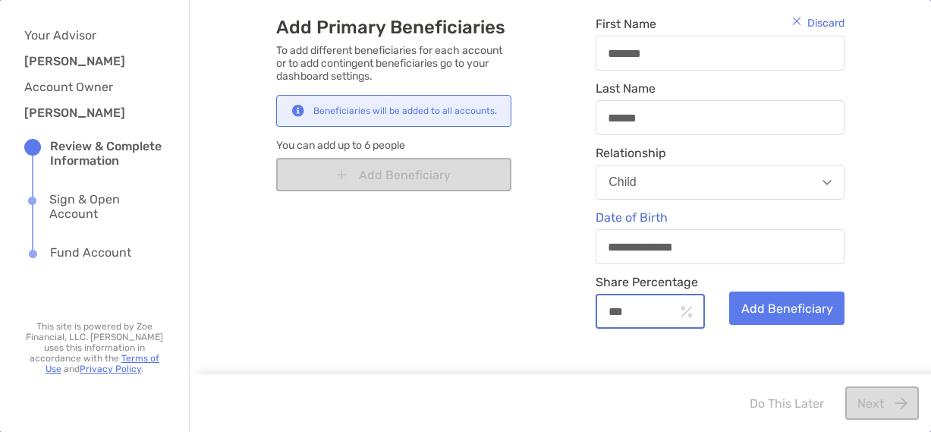
click at [646, 305] on input "***" at bounding box center [636, 311] width 78 height 13
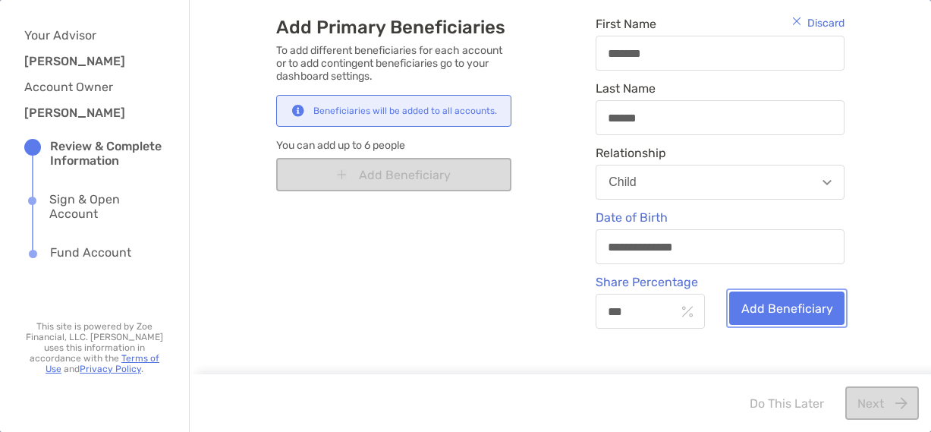
click at [775, 303] on button "Add Beneficiary" at bounding box center [786, 307] width 115 height 33
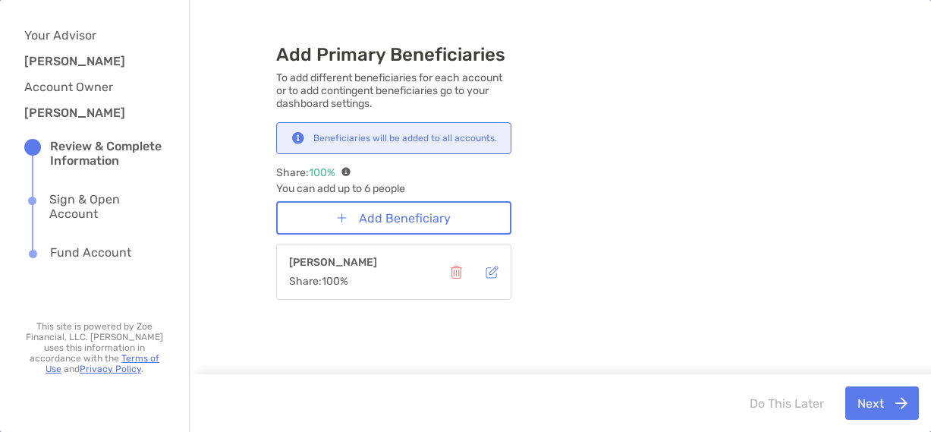
scroll to position [52, 0]
click at [864, 408] on button "Next" at bounding box center [882, 402] width 74 height 33
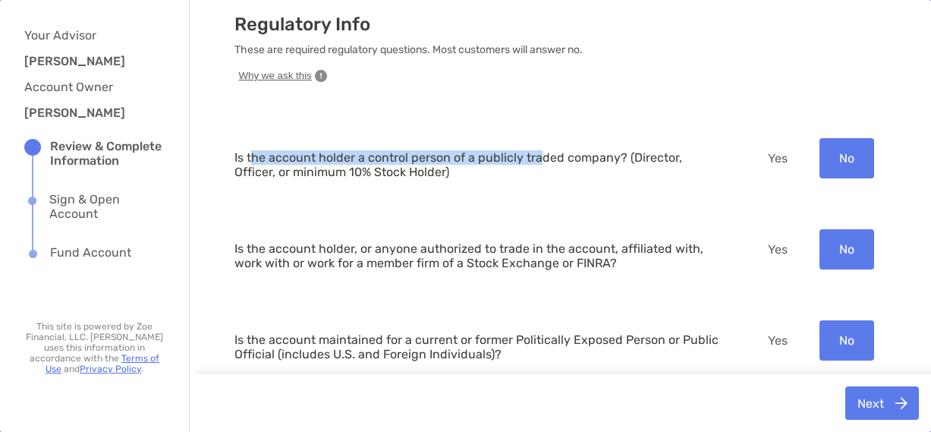
drag, startPoint x: 245, startPoint y: 154, endPoint x: 534, endPoint y: 154, distance: 289.2
click at [534, 154] on p "Is the account holder a control person of a publicly traded company? (Director,…" at bounding box center [480, 164] width 490 height 29
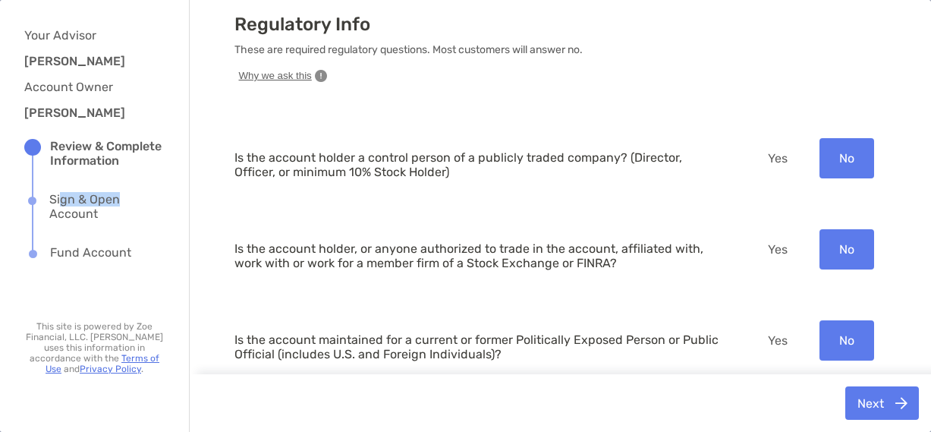
drag, startPoint x: 59, startPoint y: 202, endPoint x: 124, endPoint y: 197, distance: 64.7
click at [124, 197] on div "Sign & Open Account" at bounding box center [106, 206] width 115 height 29
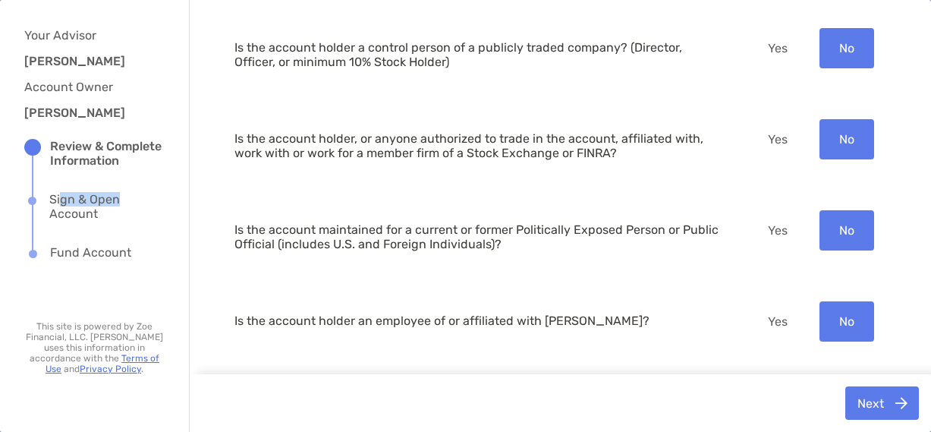
scroll to position [182, 0]
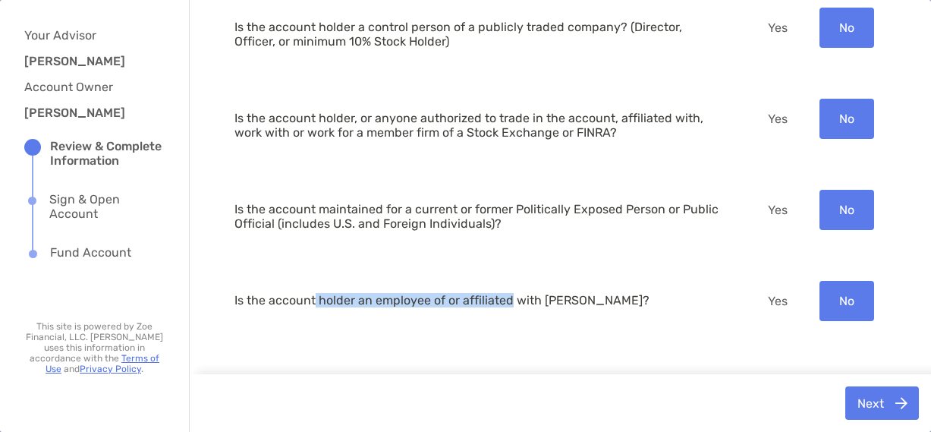
drag, startPoint x: 310, startPoint y: 299, endPoint x: 502, endPoint y: 308, distance: 192.2
click at [502, 308] on div "Is the account holder an employee of or affiliated with Zoe Securities?" at bounding box center [480, 301] width 490 height 40
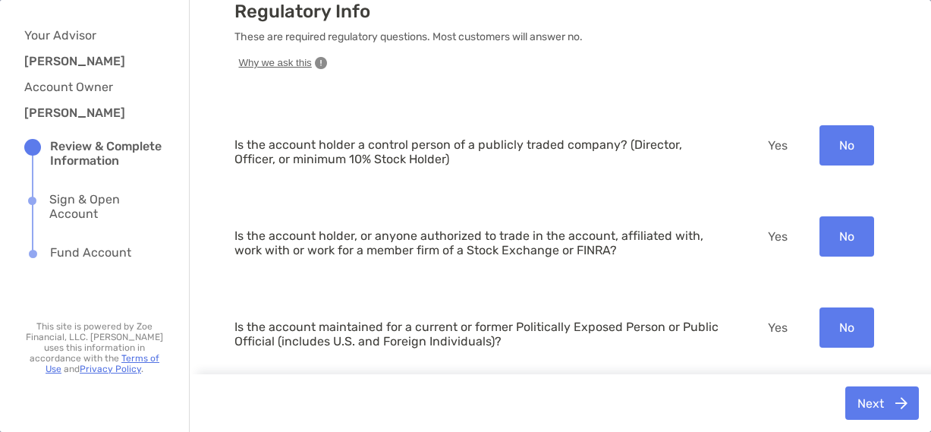
scroll to position [30, 0]
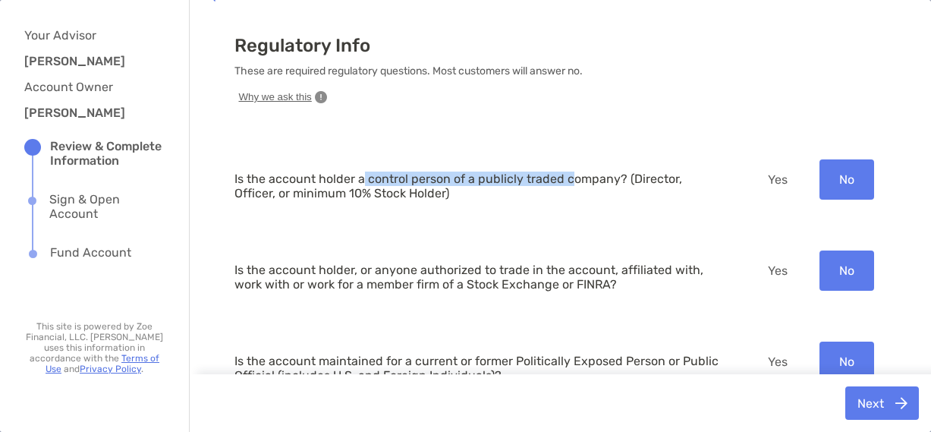
drag, startPoint x: 363, startPoint y: 179, endPoint x: 562, endPoint y: 181, distance: 199.6
click at [562, 181] on p "Is the account holder a control person of a publicly traded company? (Director,…" at bounding box center [480, 186] width 490 height 29
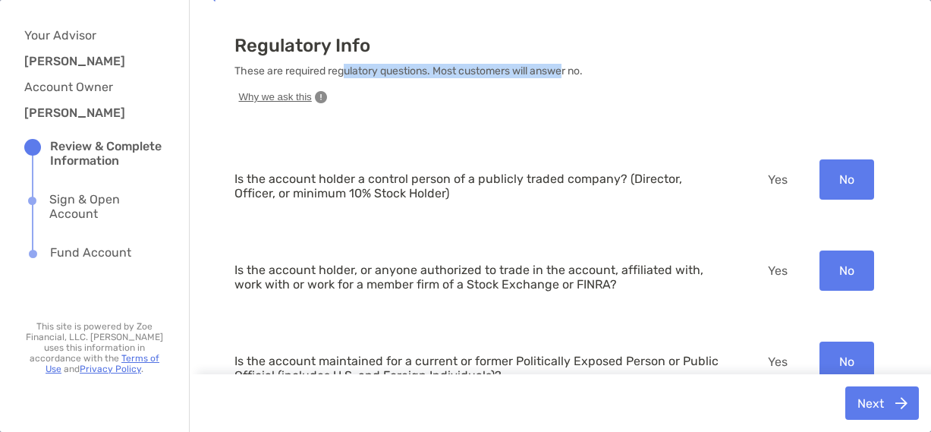
drag, startPoint x: 355, startPoint y: 70, endPoint x: 561, endPoint y: 74, distance: 205.7
click at [561, 74] on p "These are required regulatory questions. Most customers will answer no." at bounding box center [561, 71] width 653 height 14
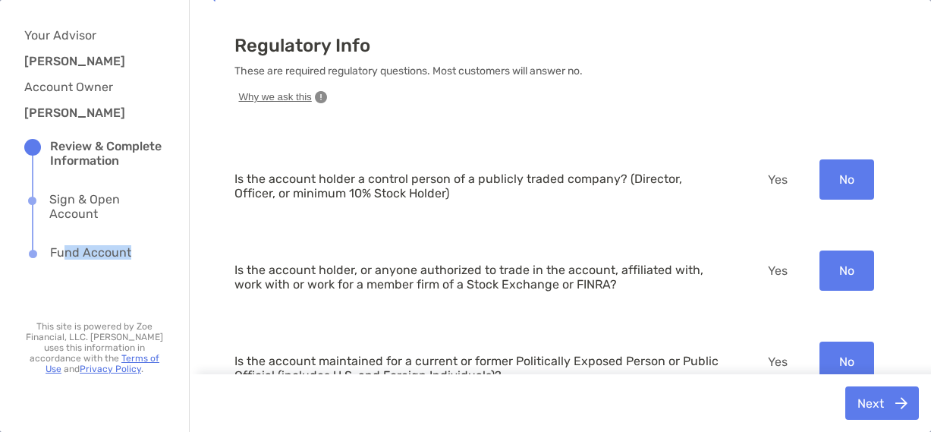
drag, startPoint x: 62, startPoint y: 244, endPoint x: 133, endPoint y: 250, distance: 70.9
click at [133, 250] on ul "Review & Complete Information Sign & Open Account Fund Account" at bounding box center [94, 200] width 140 height 123
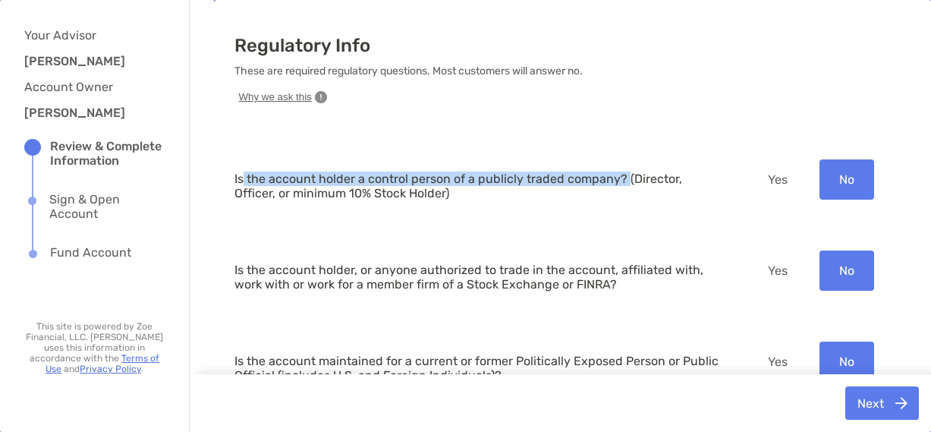
drag, startPoint x: 238, startPoint y: 183, endPoint x: 617, endPoint y: 178, distance: 378.7
click at [617, 178] on p "Is the account holder a control person of a publicly traded company? (Director,…" at bounding box center [480, 186] width 490 height 29
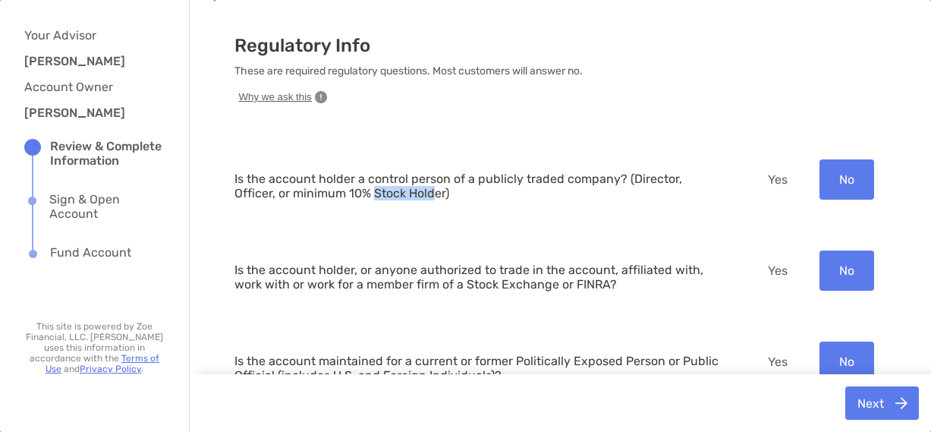
drag, startPoint x: 383, startPoint y: 195, endPoint x: 326, endPoint y: 192, distance: 57.0
click at [326, 192] on p "Is the account holder a control person of a publicly traded company? (Director,…" at bounding box center [480, 186] width 490 height 29
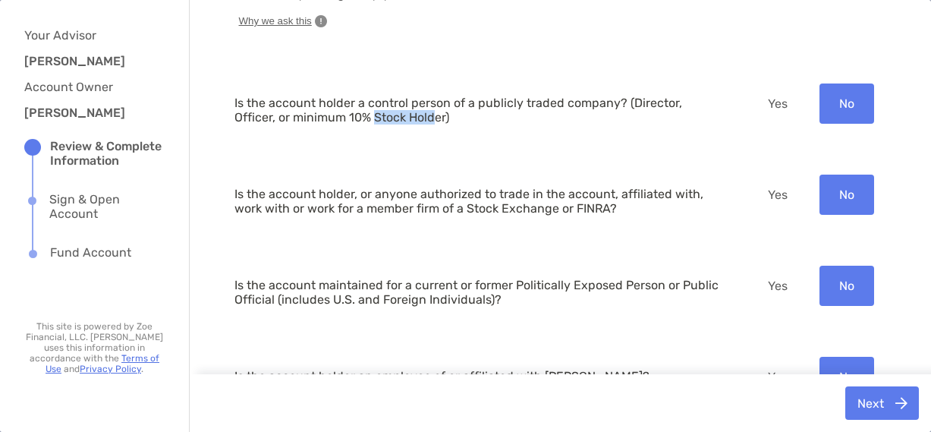
scroll to position [182, 0]
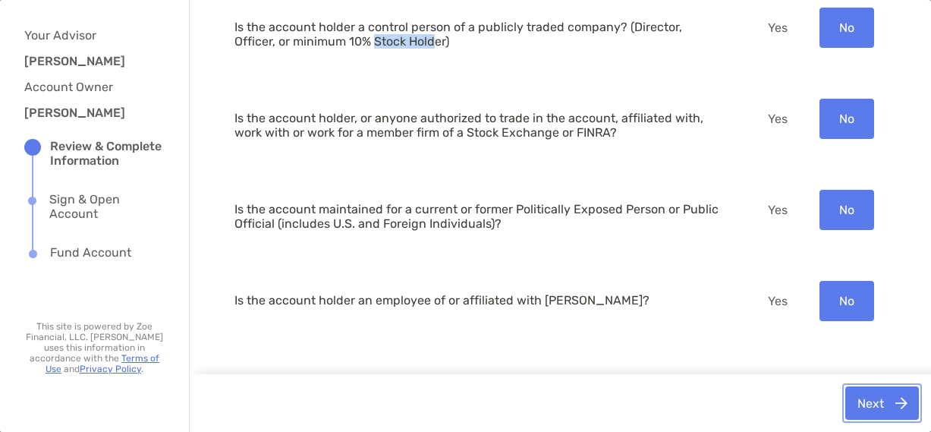
click at [868, 405] on button "Next" at bounding box center [882, 402] width 74 height 33
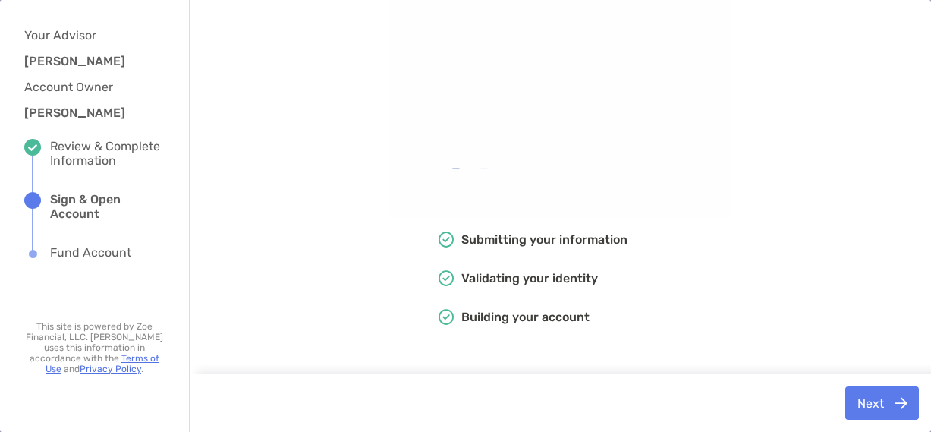
scroll to position [0, 0]
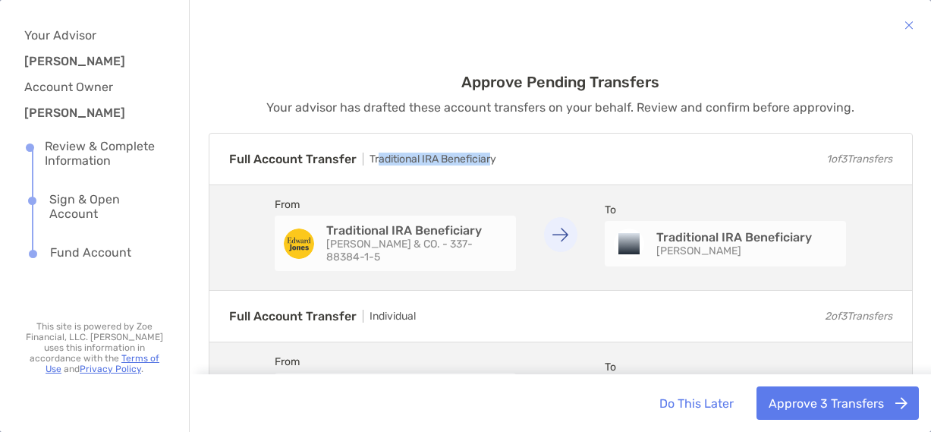
drag, startPoint x: 373, startPoint y: 160, endPoint x: 489, endPoint y: 165, distance: 116.2
click at [489, 165] on span "Traditional IRA Beneficiary" at bounding box center [430, 159] width 134 height 13
drag, startPoint x: 448, startPoint y: 227, endPoint x: 357, endPoint y: 228, distance: 90.3
click at [357, 228] on strong "Traditional IRA Beneficiary" at bounding box center [416, 230] width 181 height 14
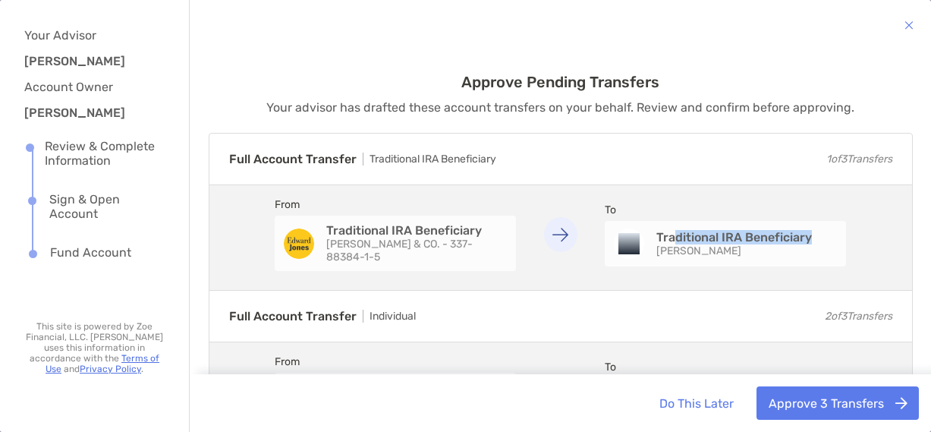
drag, startPoint x: 670, startPoint y: 238, endPoint x: 801, endPoint y: 241, distance: 131.3
click at [801, 241] on strong "Traditional IRA Beneficiary" at bounding box center [734, 237] width 156 height 14
drag, startPoint x: 649, startPoint y: 252, endPoint x: 704, endPoint y: 252, distance: 55.4
click at [704, 252] on span "Cynthia Huff" at bounding box center [734, 250] width 156 height 13
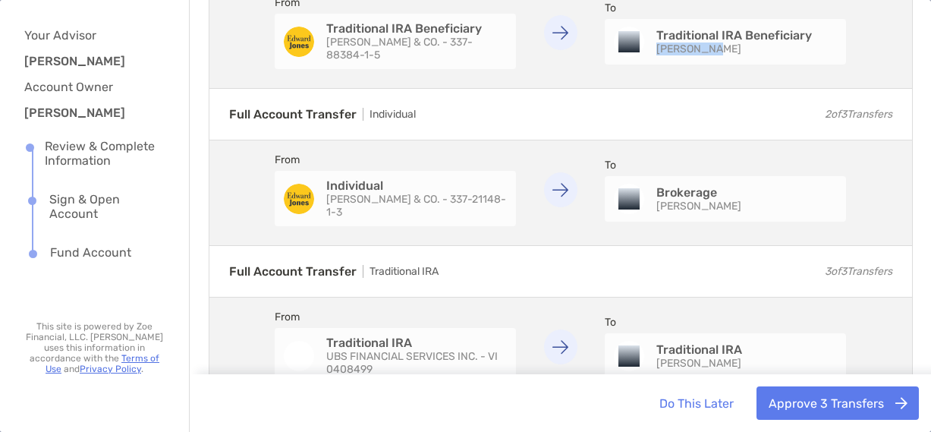
scroll to position [228, 0]
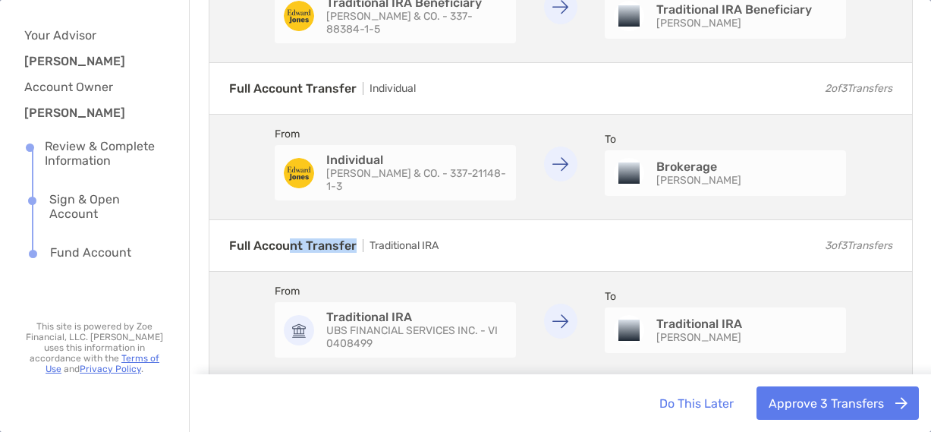
drag, startPoint x: 331, startPoint y: 241, endPoint x: 352, endPoint y: 241, distance: 21.3
click at [352, 241] on strong "Full Account Transfer" at bounding box center [296, 245] width 134 height 14
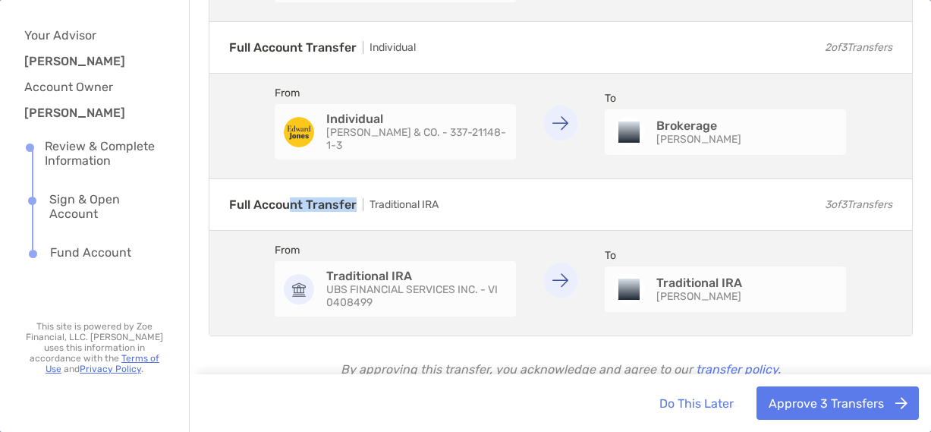
scroll to position [286, 0]
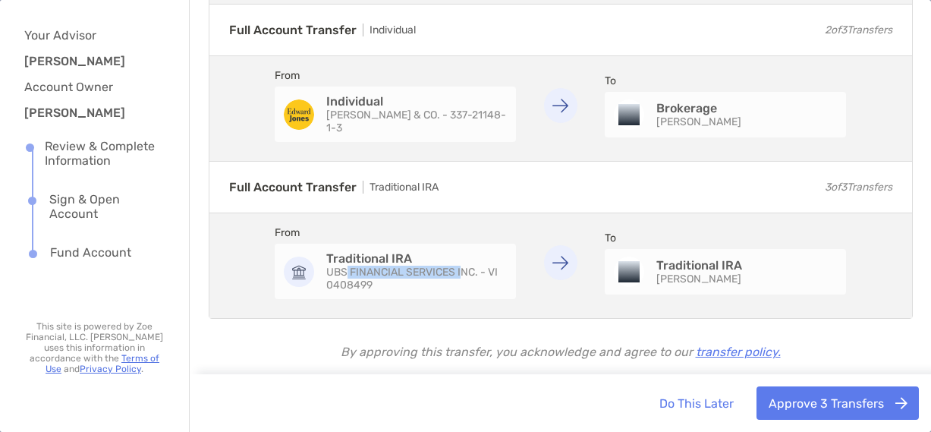
drag, startPoint x: 344, startPoint y: 268, endPoint x: 457, endPoint y: 268, distance: 113.1
click at [457, 268] on span "UBS FINANCIAL SERVICES INC. - VI 0408499" at bounding box center [416, 279] width 181 height 26
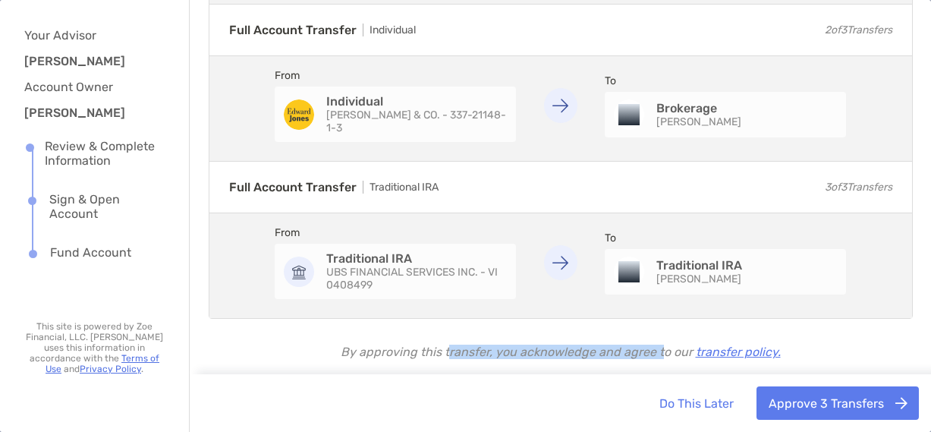
drag, startPoint x: 462, startPoint y: 345, endPoint x: 657, endPoint y: 347, distance: 195.1
click at [657, 347] on span "By approving this transfer, you acknowledge and agree to our transfer policy." at bounding box center [561, 352] width 440 height 14
click at [811, 403] on button "Approve 3 Transfers" at bounding box center [838, 402] width 162 height 33
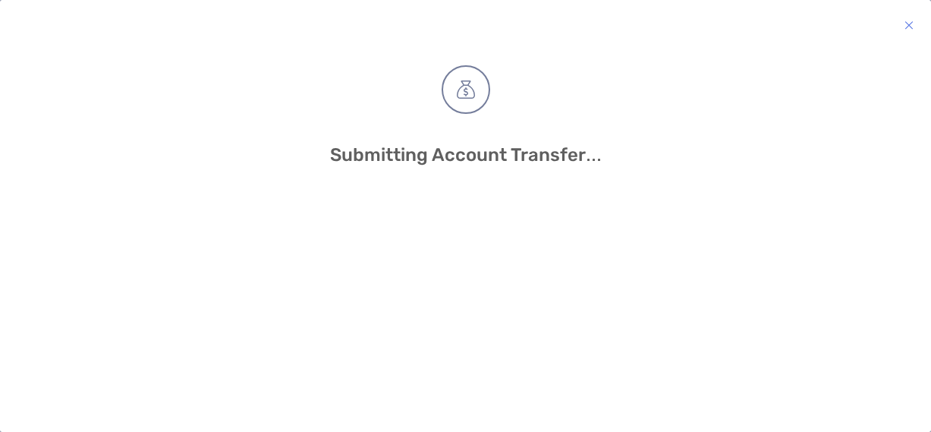
scroll to position [0, 0]
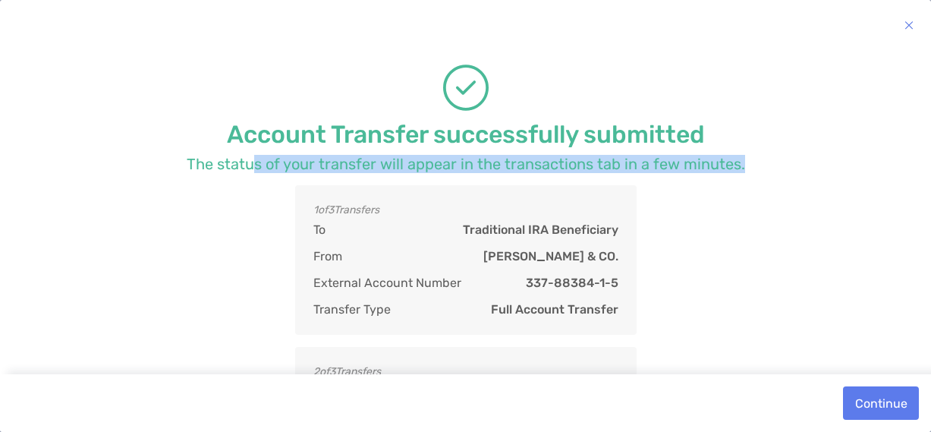
drag, startPoint x: 247, startPoint y: 166, endPoint x: 750, endPoint y: 163, distance: 502.4
click at [750, 163] on div "Account Transfer successfully submitted The status of your transfer will appear…" at bounding box center [465, 367] width 931 height 635
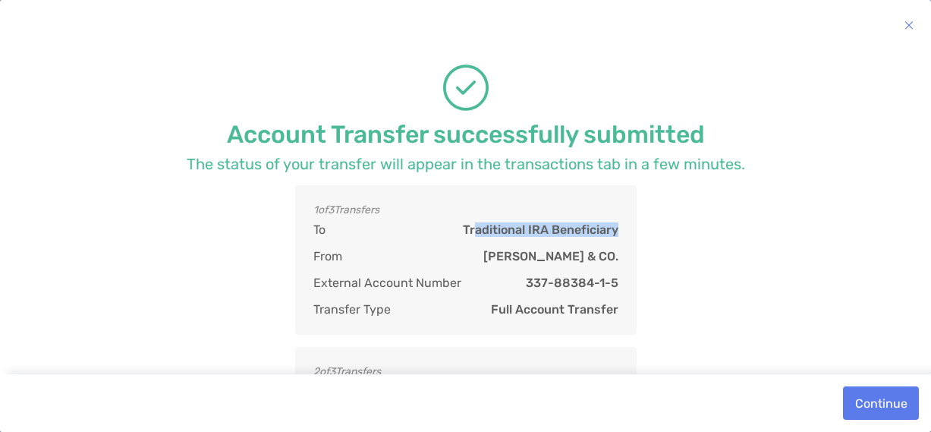
drag, startPoint x: 519, startPoint y: 228, endPoint x: 644, endPoint y: 228, distance: 124.5
click at [644, 228] on div "Account Transfer successfully submitted The status of your transfer will appear…" at bounding box center [466, 367] width 559 height 605
drag, startPoint x: 480, startPoint y: 253, endPoint x: 619, endPoint y: 253, distance: 138.1
click at [619, 253] on div "1 of 3 Transfers To Traditional IRA Beneficiary From EDWARD D. JONES & CO. Exte…" at bounding box center [466, 260] width 342 height 150
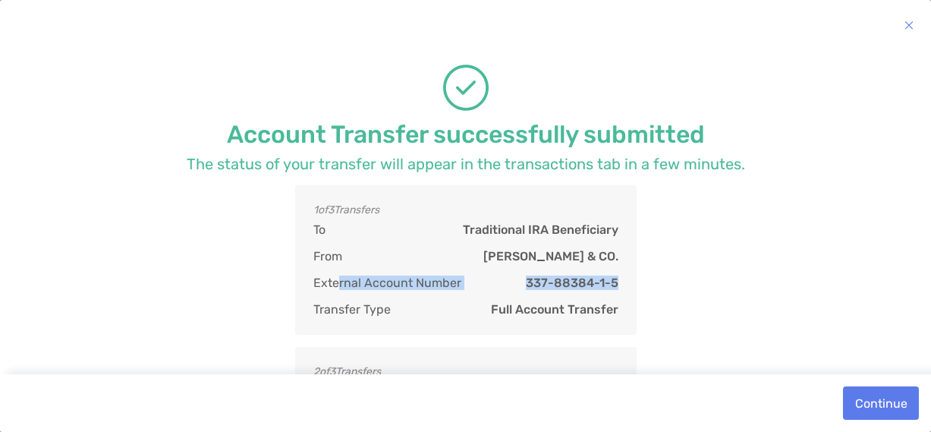
drag, startPoint x: 332, startPoint y: 284, endPoint x: 629, endPoint y: 277, distance: 296.8
click at [629, 277] on div "1 of 3 Transfers To Traditional IRA Beneficiary From EDWARD D. JONES & CO. Exte…" at bounding box center [466, 260] width 342 height 150
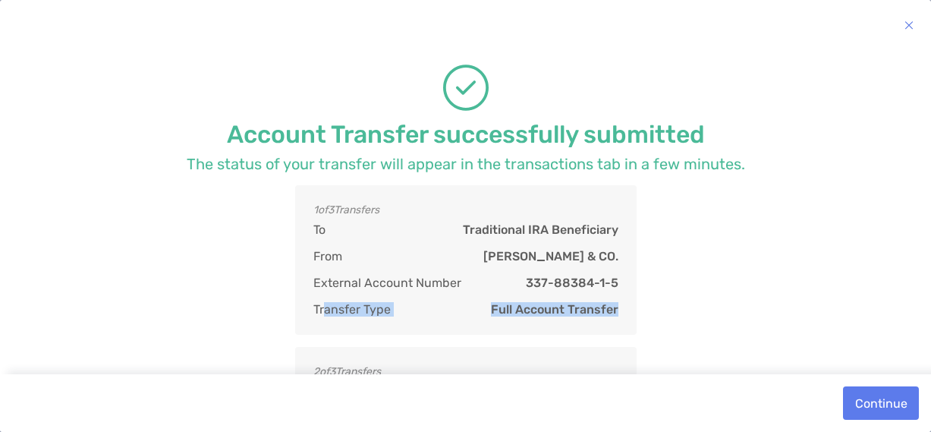
drag, startPoint x: 320, startPoint y: 311, endPoint x: 630, endPoint y: 307, distance: 309.7
click at [630, 307] on div "1 of 3 Transfers To Traditional IRA Beneficiary From EDWARD D. JONES & CO. Exte…" at bounding box center [466, 260] width 342 height 150
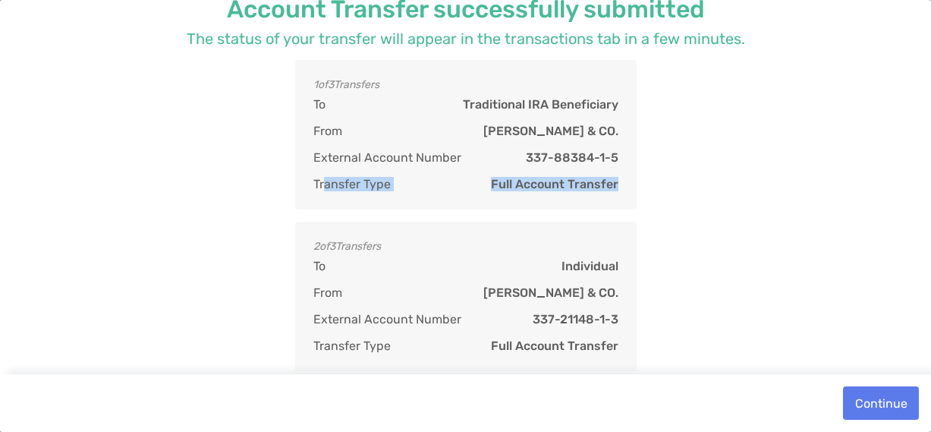
scroll to position [152, 0]
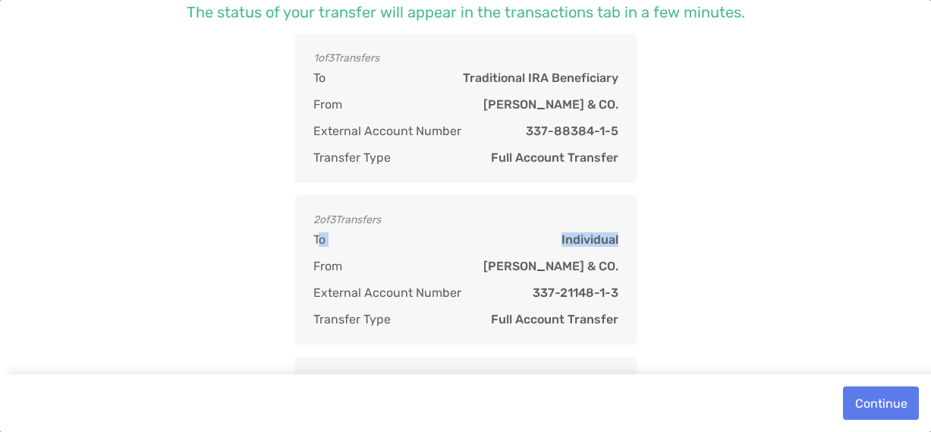
drag, startPoint x: 317, startPoint y: 243, endPoint x: 639, endPoint y: 241, distance: 321.8
click at [639, 241] on div "Account Transfer successfully submitted The status of your transfer will appear…" at bounding box center [466, 215] width 559 height 605
drag, startPoint x: 546, startPoint y: 266, endPoint x: 629, endPoint y: 266, distance: 83.5
click at [629, 266] on div "2 of 3 Transfers To Individual From EDWARD D. JONES & CO. External Account Numb…" at bounding box center [466, 270] width 342 height 150
drag, startPoint x: 471, startPoint y: 291, endPoint x: 668, endPoint y: 288, distance: 196.6
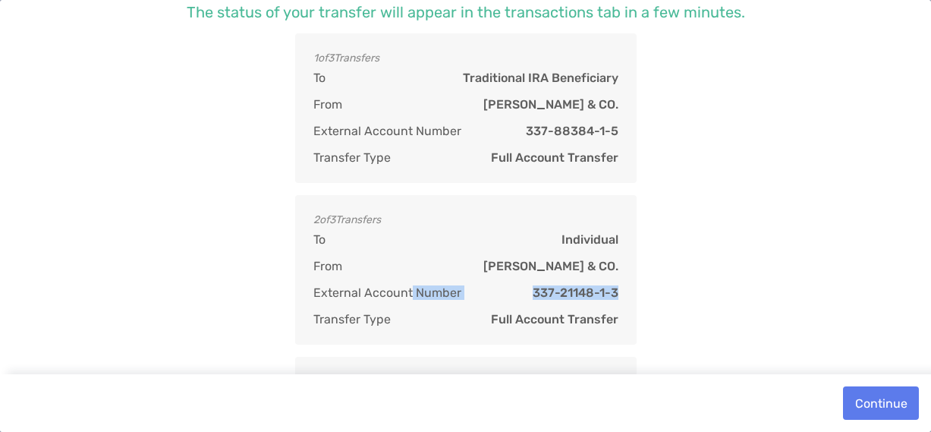
click at [668, 288] on div "Account Transfer successfully submitted The status of your transfer will appear…" at bounding box center [466, 215] width 559 height 605
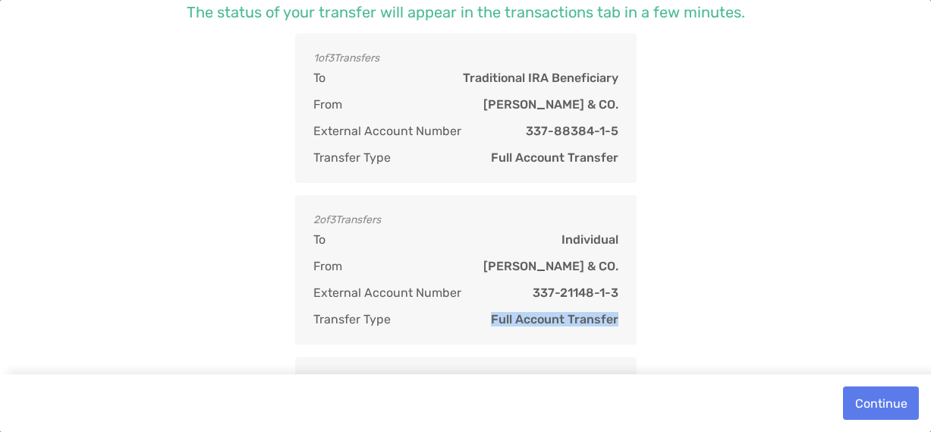
drag, startPoint x: 484, startPoint y: 313, endPoint x: 632, endPoint y: 313, distance: 148.0
click at [632, 313] on div "Account Transfer successfully submitted The status of your transfer will appear…" at bounding box center [466, 215] width 559 height 605
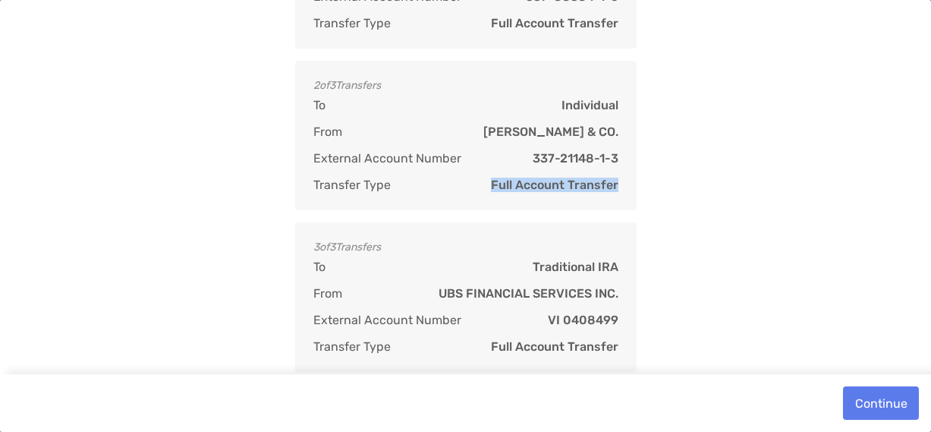
scroll to position [304, 0]
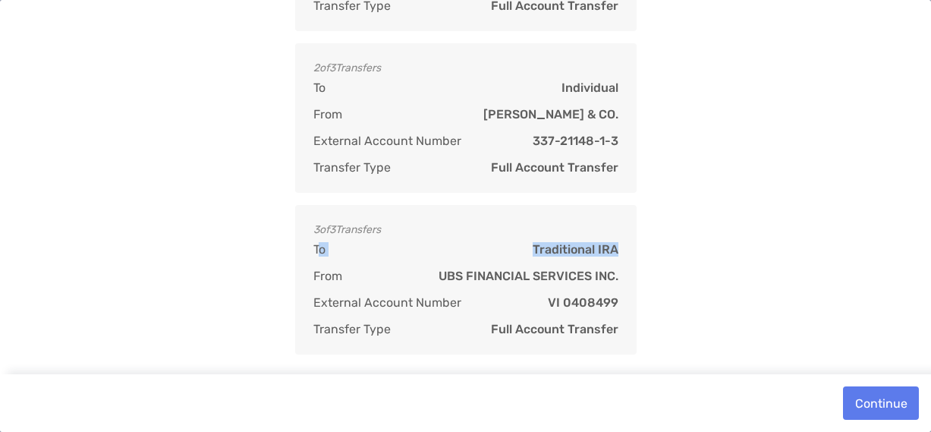
drag, startPoint x: 458, startPoint y: 253, endPoint x: 620, endPoint y: 253, distance: 162.4
click at [620, 253] on div "3 of 3 Transfers To Traditional IRA From UBS FINANCIAL SERVICES INC. External A…" at bounding box center [466, 280] width 342 height 150
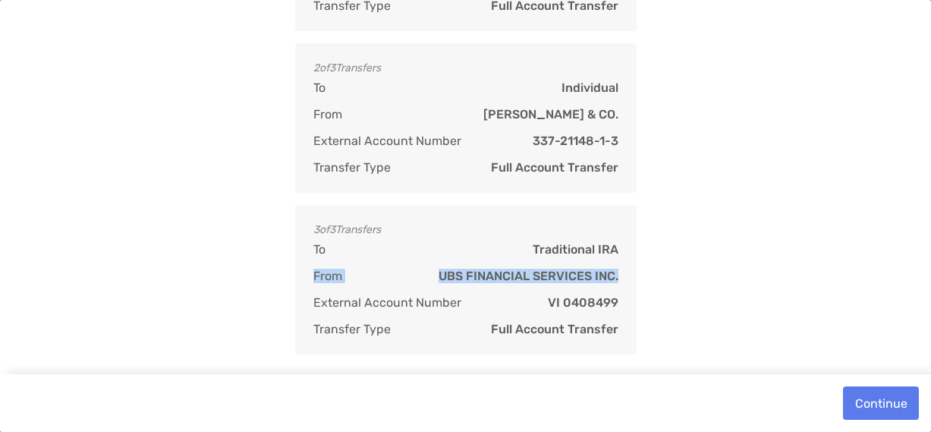
drag, startPoint x: 307, startPoint y: 278, endPoint x: 647, endPoint y: 278, distance: 340.0
click at [647, 278] on div "Account Transfer successfully submitted The status of your transfer will appear…" at bounding box center [466, 64] width 559 height 605
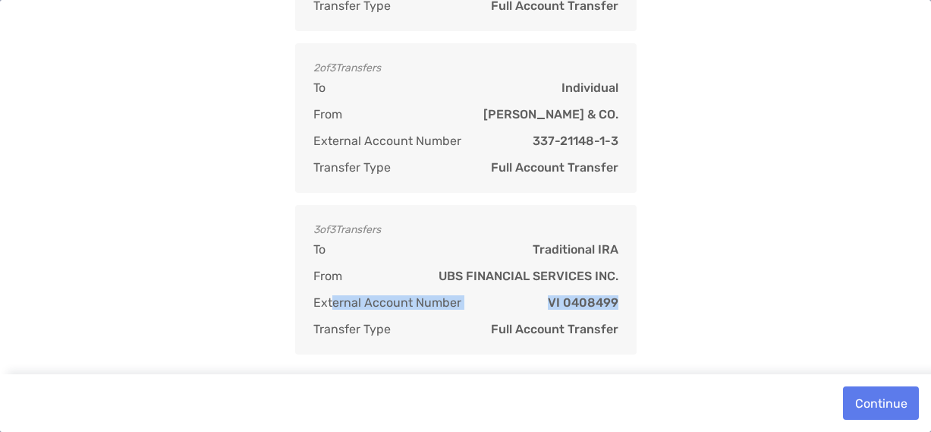
drag, startPoint x: 380, startPoint y: 307, endPoint x: 643, endPoint y: 302, distance: 262.6
click at [643, 302] on div "Account Transfer successfully submitted The status of your transfer will appear…" at bounding box center [466, 64] width 559 height 605
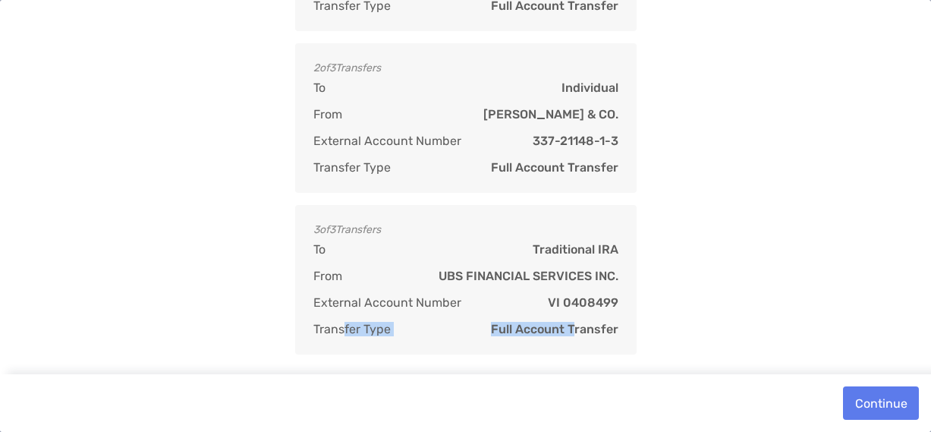
drag, startPoint x: 340, startPoint y: 331, endPoint x: 569, endPoint y: 329, distance: 229.2
click at [569, 329] on div "Transfer Type Full Account Transfer" at bounding box center [465, 329] width 305 height 14
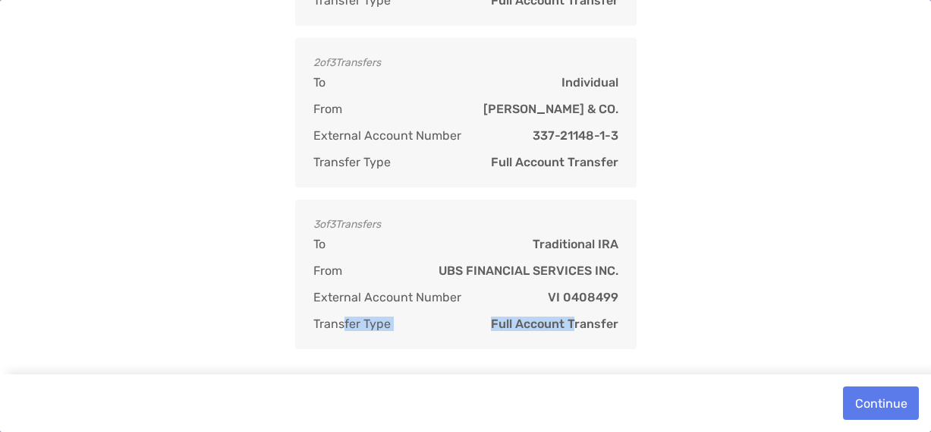
scroll to position [311, 0]
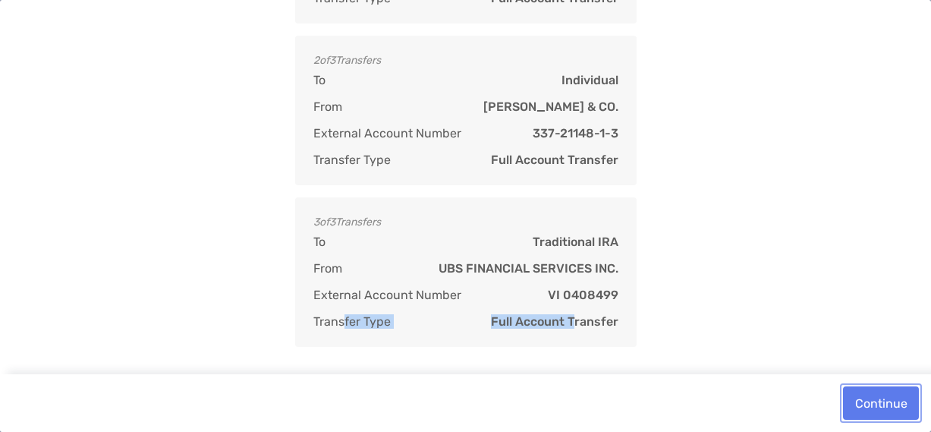
click at [861, 404] on button "Continue" at bounding box center [881, 402] width 76 height 33
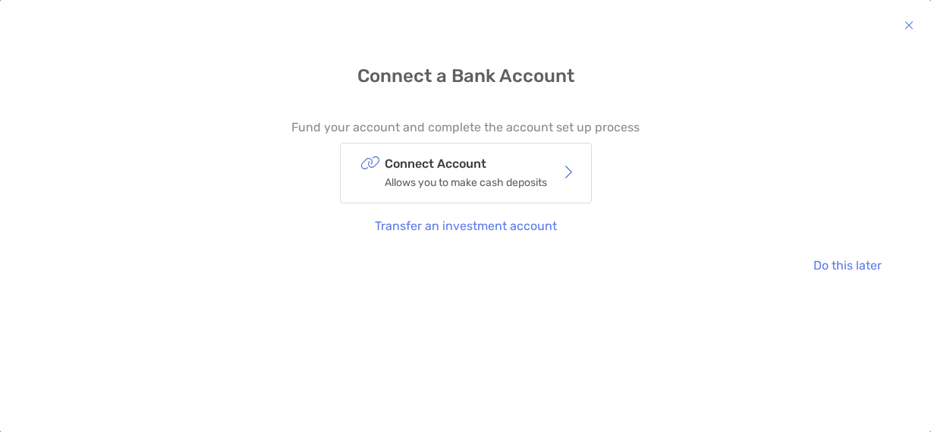
scroll to position [0, 0]
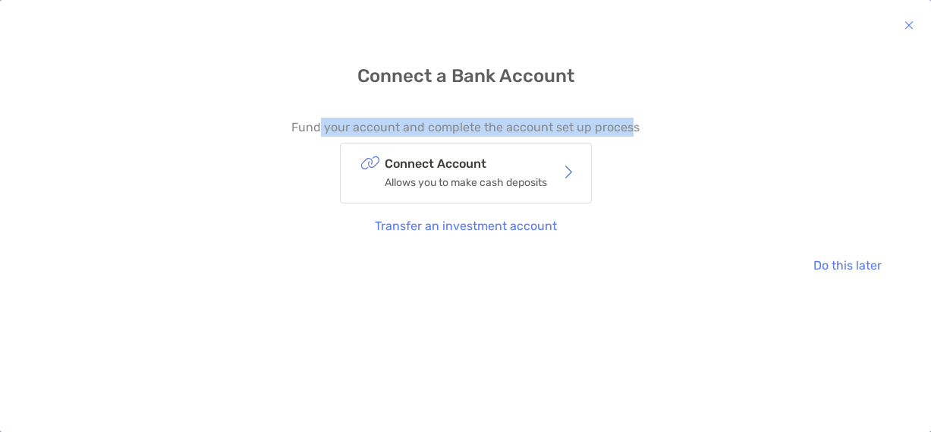
drag, startPoint x: 318, startPoint y: 125, endPoint x: 625, endPoint y: 125, distance: 306.6
click at [625, 125] on p "Fund your account and complete the account set up process" at bounding box center [465, 127] width 348 height 19
click at [457, 173] on p "Allows you to make cash deposits" at bounding box center [466, 182] width 162 height 19
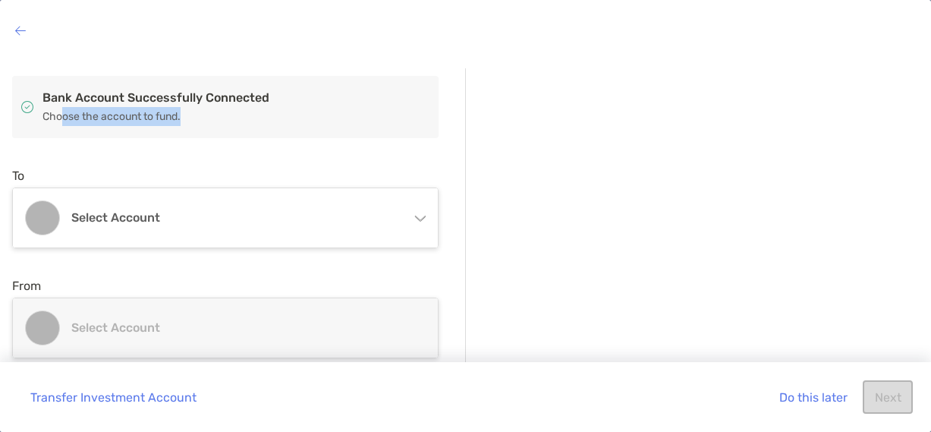
drag, startPoint x: 61, startPoint y: 116, endPoint x: 197, endPoint y: 117, distance: 135.9
click at [197, 117] on p "Choose the account to fund." at bounding box center [241, 116] width 396 height 19
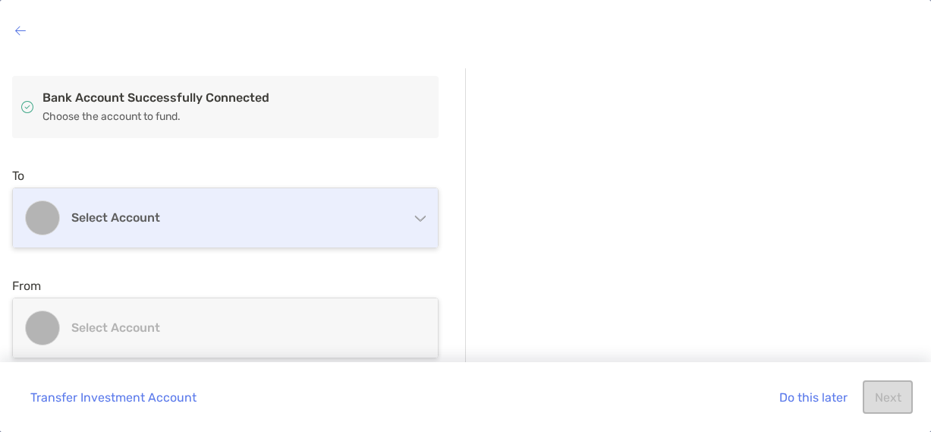
drag, startPoint x: 197, startPoint y: 117, endPoint x: 146, endPoint y: 221, distance: 116.1
click at [146, 221] on h4 "Select account" at bounding box center [234, 217] width 326 height 14
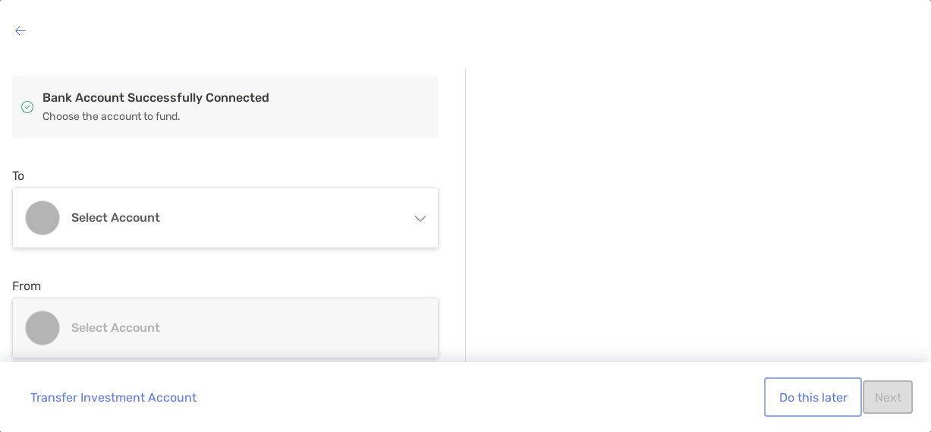
click at [801, 394] on button "Do this later" at bounding box center [813, 396] width 92 height 33
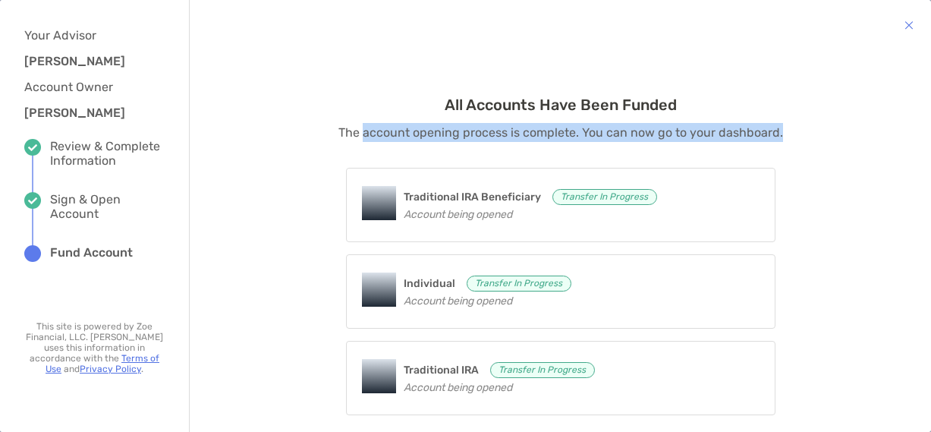
drag, startPoint x: 385, startPoint y: 134, endPoint x: 779, endPoint y: 121, distance: 394.1
click at [779, 121] on div "All Accounts Have Been Funded The account opening process is complete. You can …" at bounding box center [560, 268] width 711 height 406
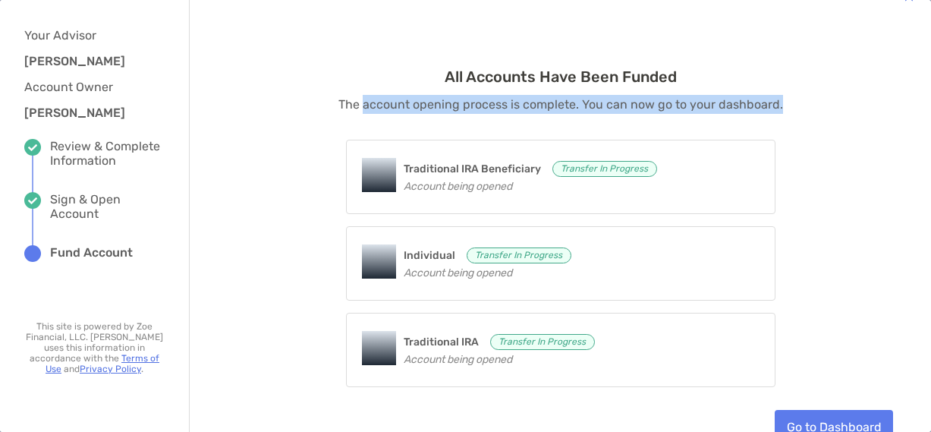
scroll to position [55, 0]
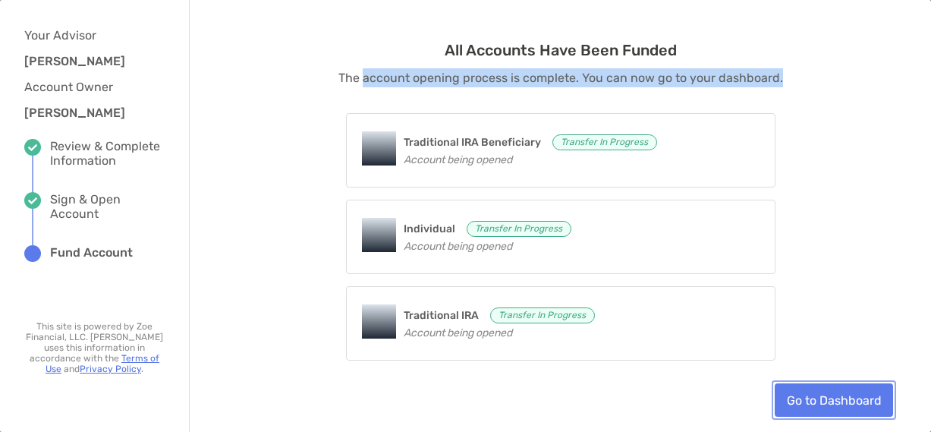
click at [820, 394] on link "Go to Dashboard" at bounding box center [834, 399] width 118 height 33
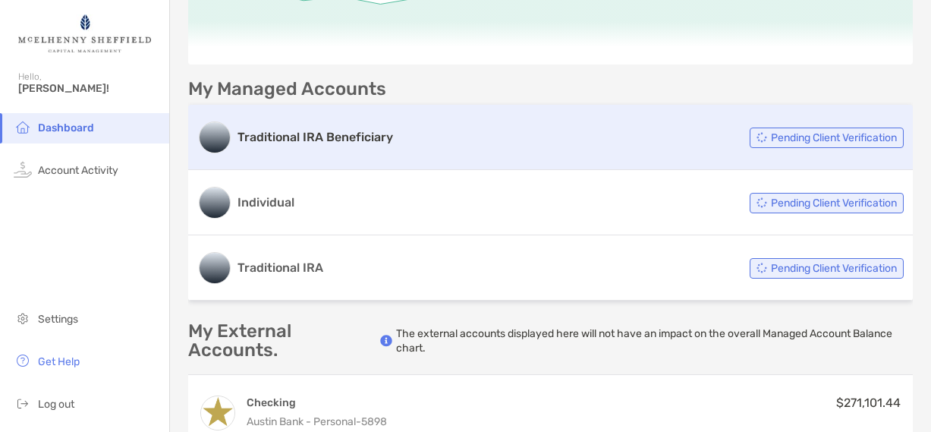
scroll to position [228, 0]
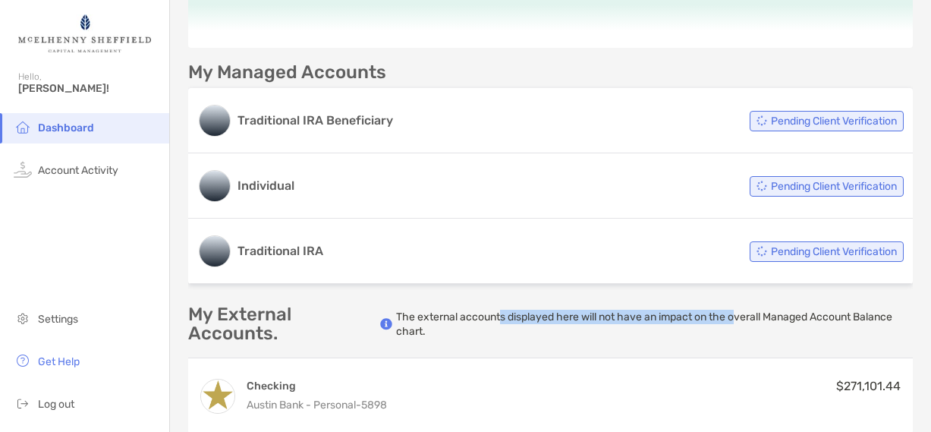
drag, startPoint x: 512, startPoint y: 316, endPoint x: 736, endPoint y: 316, distance: 223.9
click at [736, 316] on p "The external accounts displayed here will not have an impact on the overall Man…" at bounding box center [654, 324] width 517 height 29
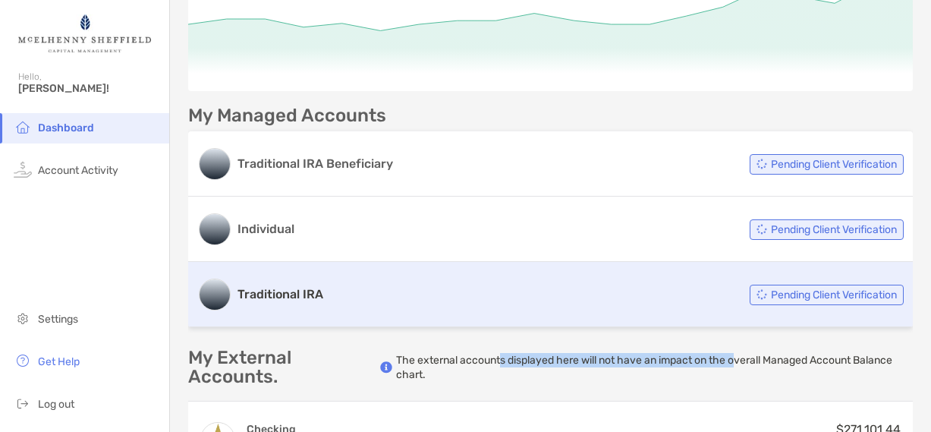
scroll to position [182, 0]
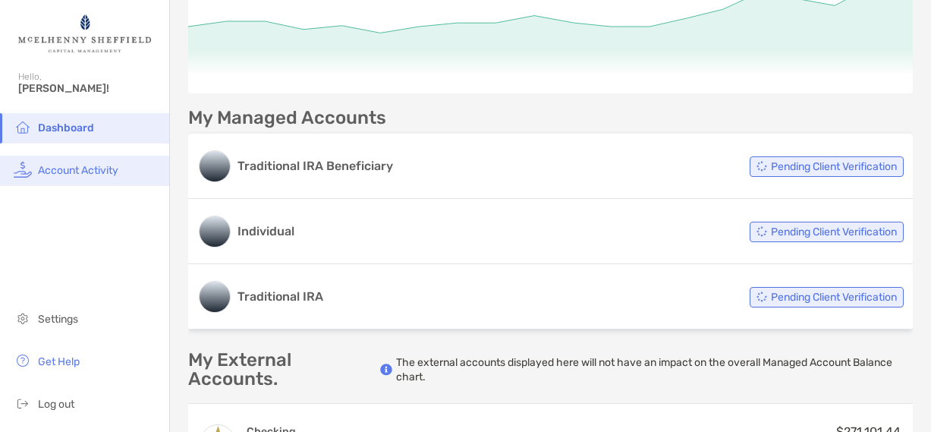
click at [77, 178] on li "Account Activity" at bounding box center [84, 171] width 169 height 30
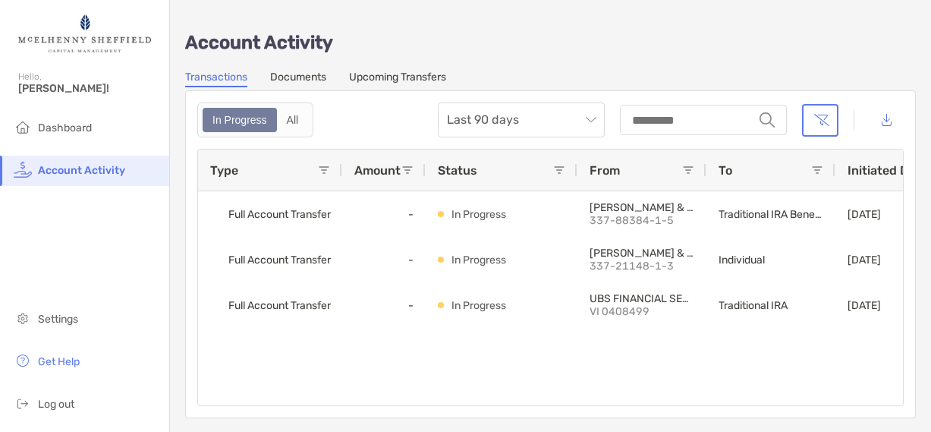
click at [58, 241] on div "Dashboard Account Activity Settings Get Help Log out" at bounding box center [84, 272] width 169 height 319
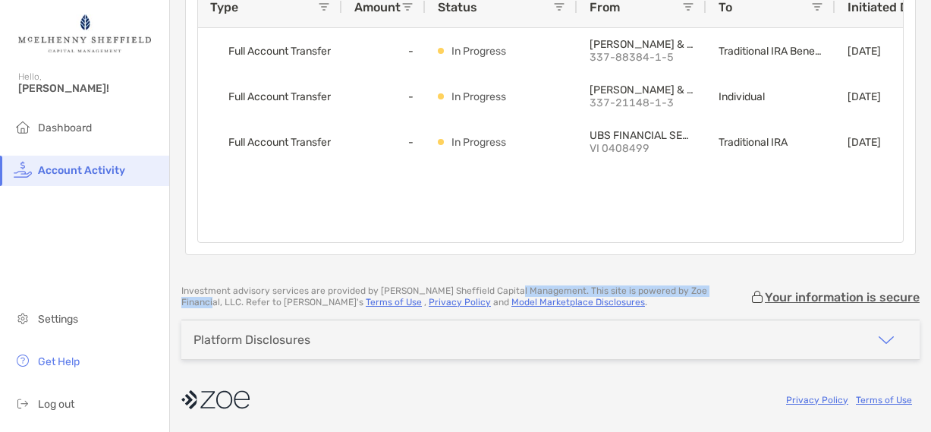
drag, startPoint x: 477, startPoint y: 289, endPoint x: 704, endPoint y: 284, distance: 227.0
click at [704, 284] on div "Account Activity Transactions Documents Upcoming Transfers In Progress All Last…" at bounding box center [550, 216] width 761 height 432
click at [44, 83] on span "[PERSON_NAME]!" at bounding box center [89, 88] width 142 height 13
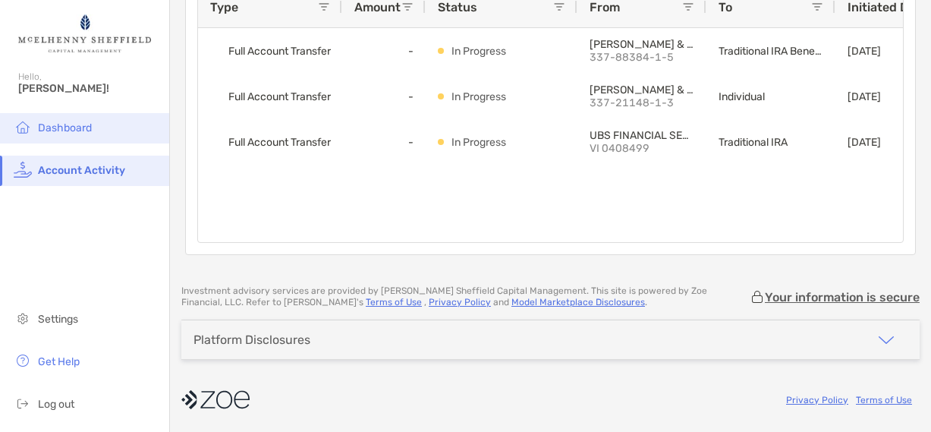
click at [77, 132] on span "Dashboard" at bounding box center [65, 127] width 54 height 13
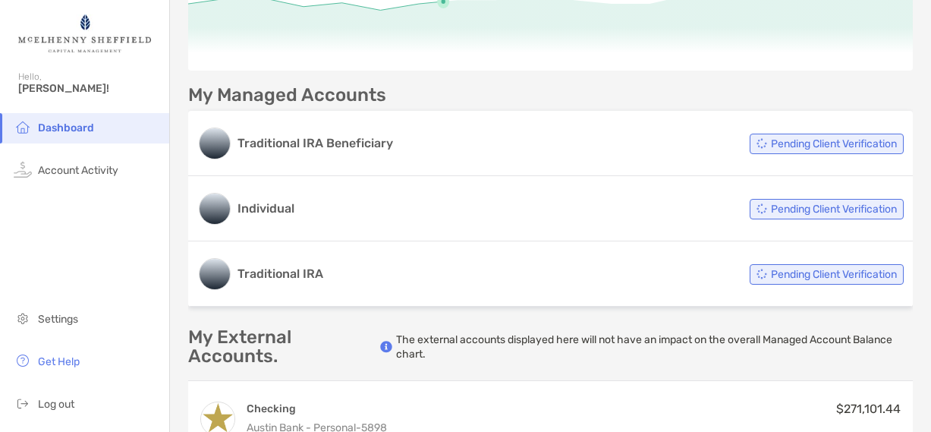
scroll to position [228, 0]
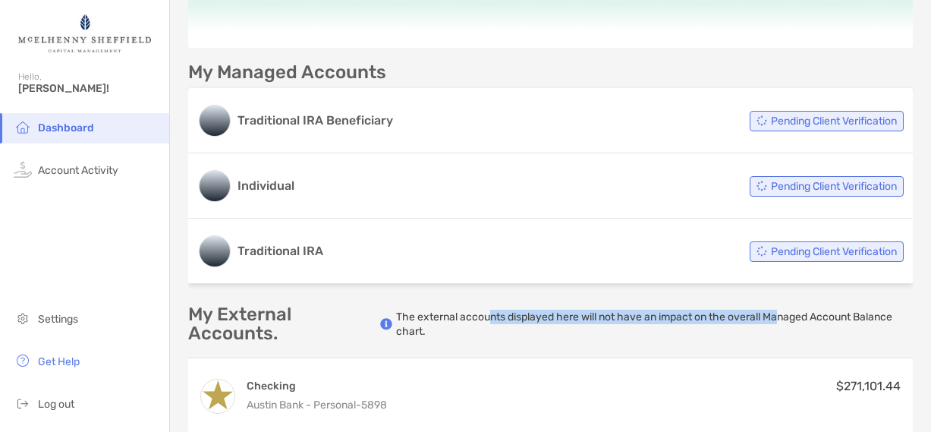
drag, startPoint x: 486, startPoint y: 316, endPoint x: 776, endPoint y: 316, distance: 289.9
click at [776, 316] on p "The external accounts displayed here will not have an impact on the overall Man…" at bounding box center [654, 324] width 517 height 29
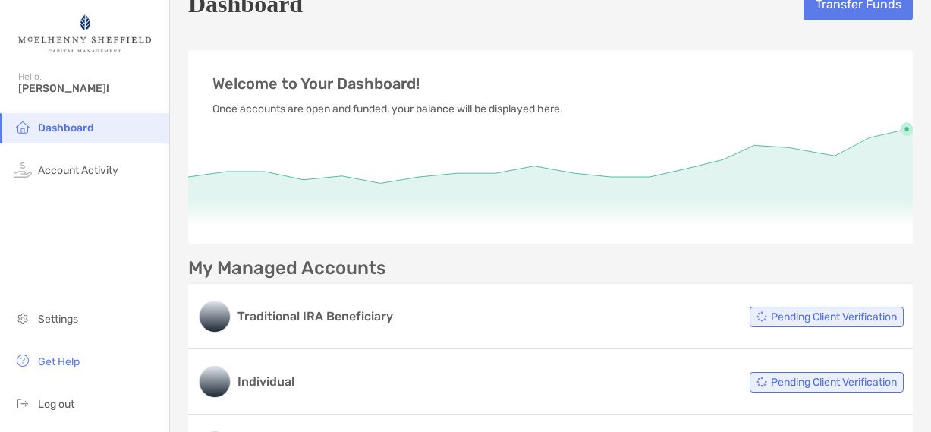
scroll to position [0, 0]
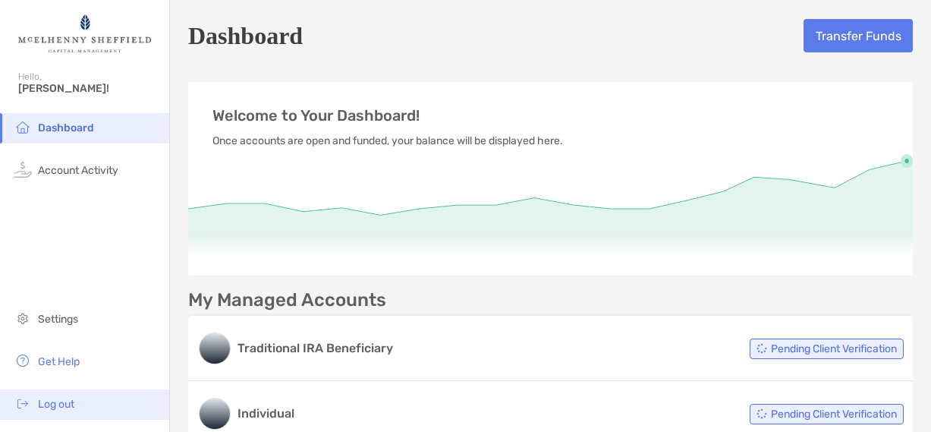
click at [61, 408] on span "Log out" at bounding box center [56, 404] width 36 height 13
click at [60, 402] on span "Log out" at bounding box center [56, 404] width 36 height 13
